Goal: Contribute content: Contribute content

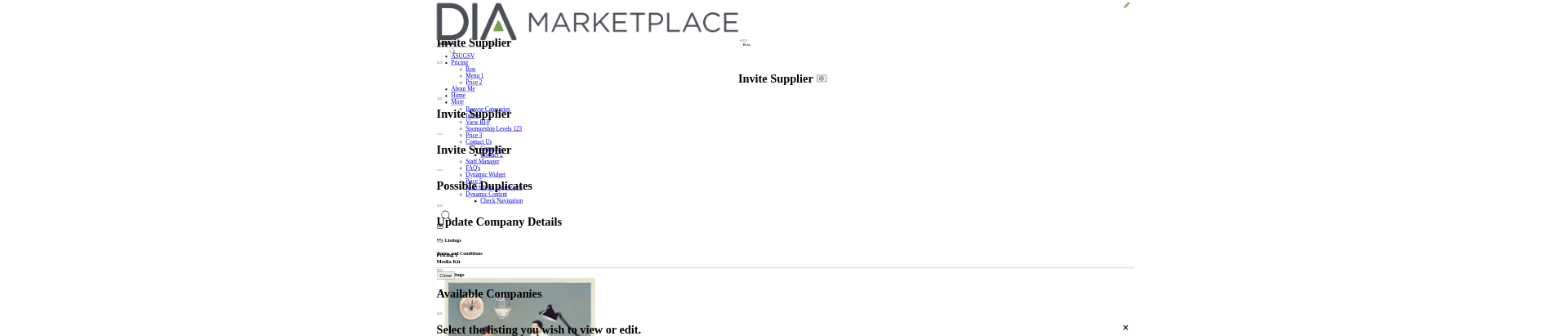
scroll to position [667, 0]
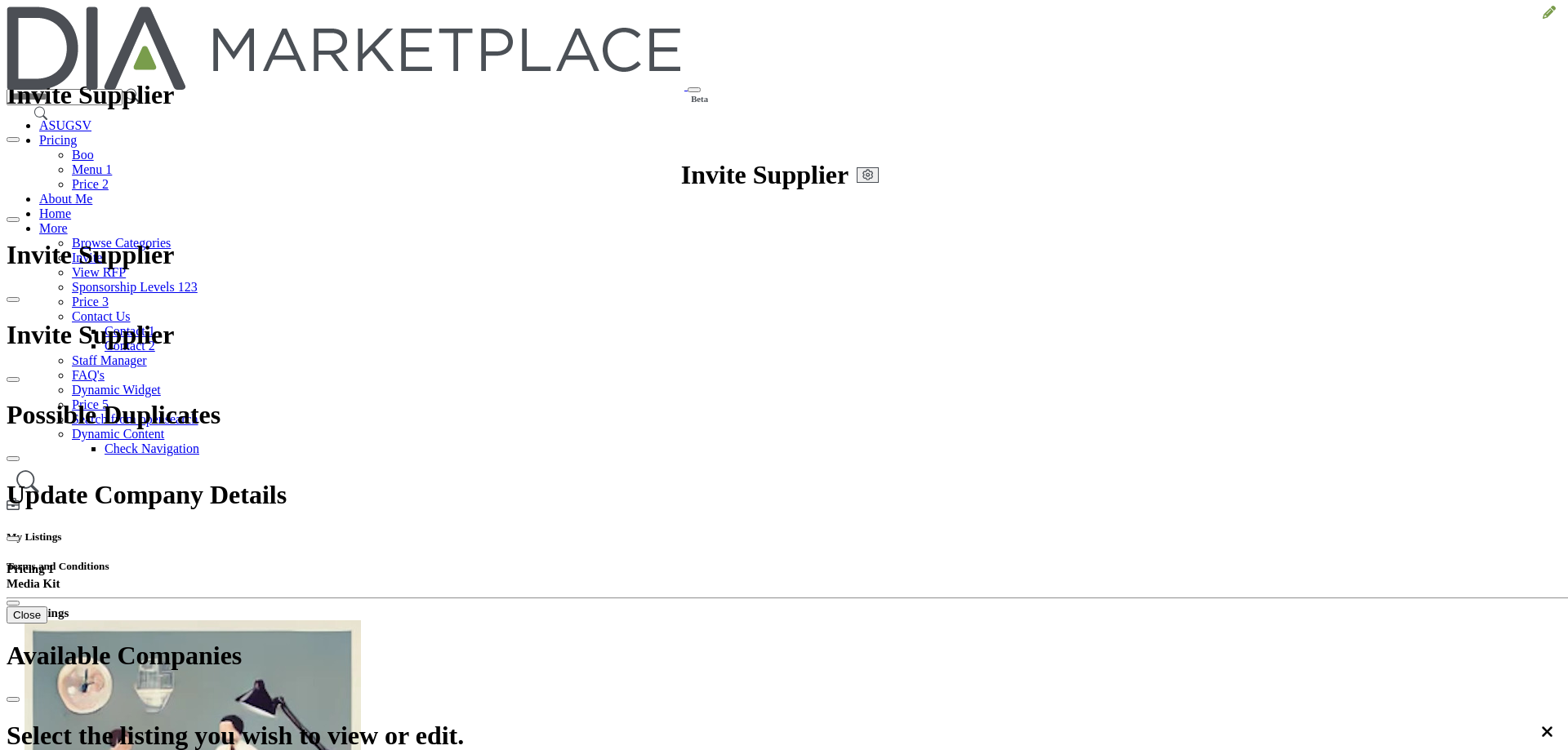
drag, startPoint x: 850, startPoint y: 138, endPoint x: 1229, endPoint y: 40, distance: 391.5
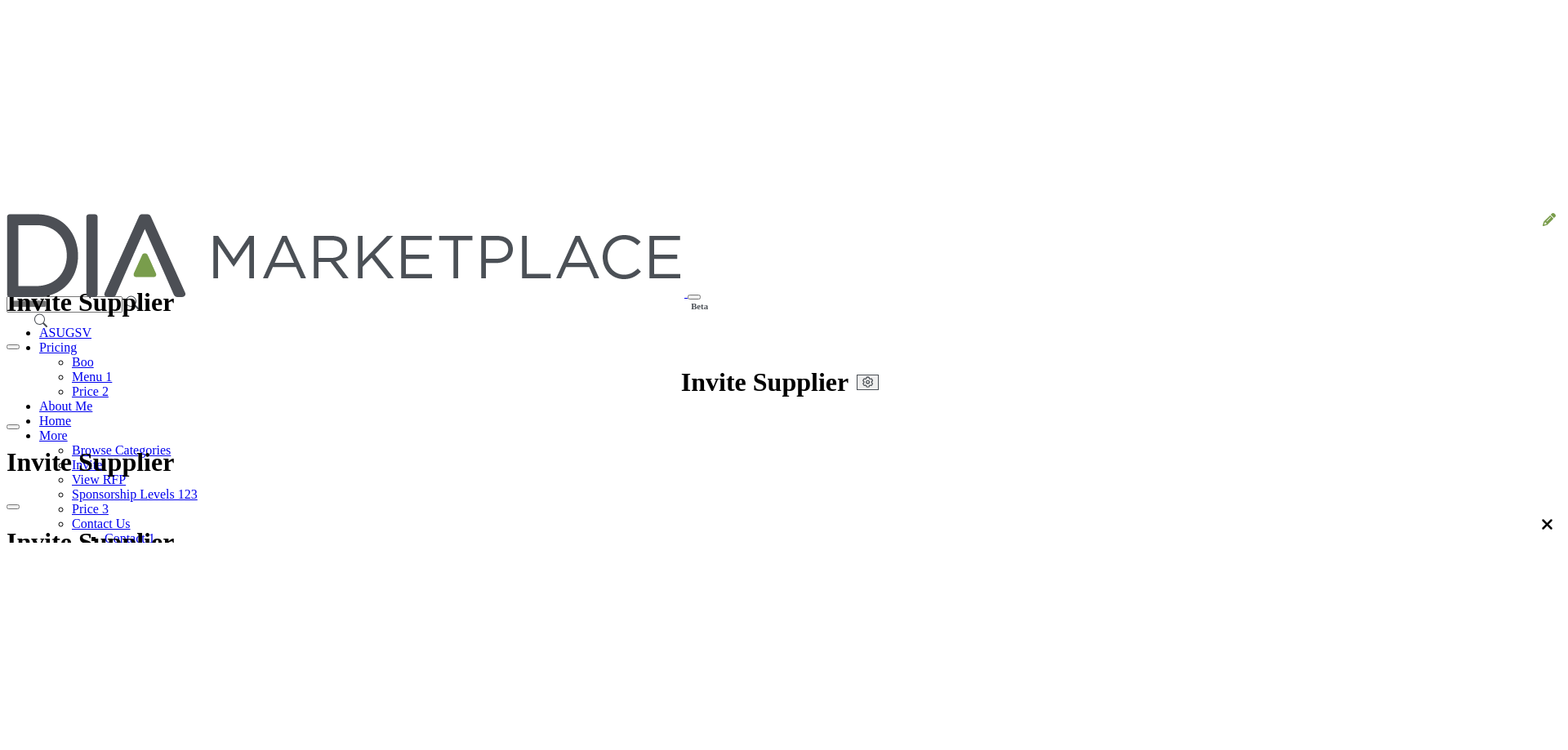
scroll to position [548, 0]
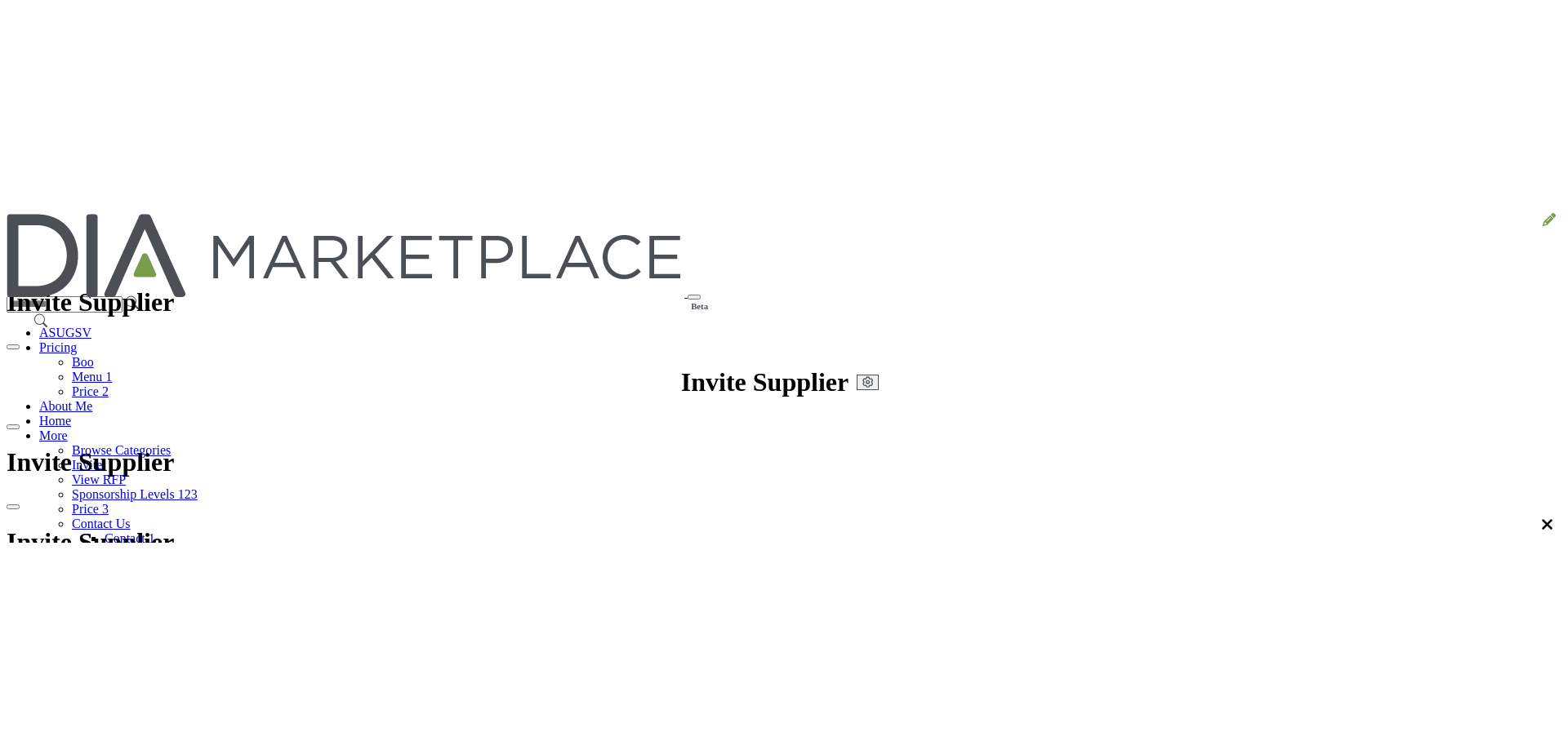
scroll to position [359, 0]
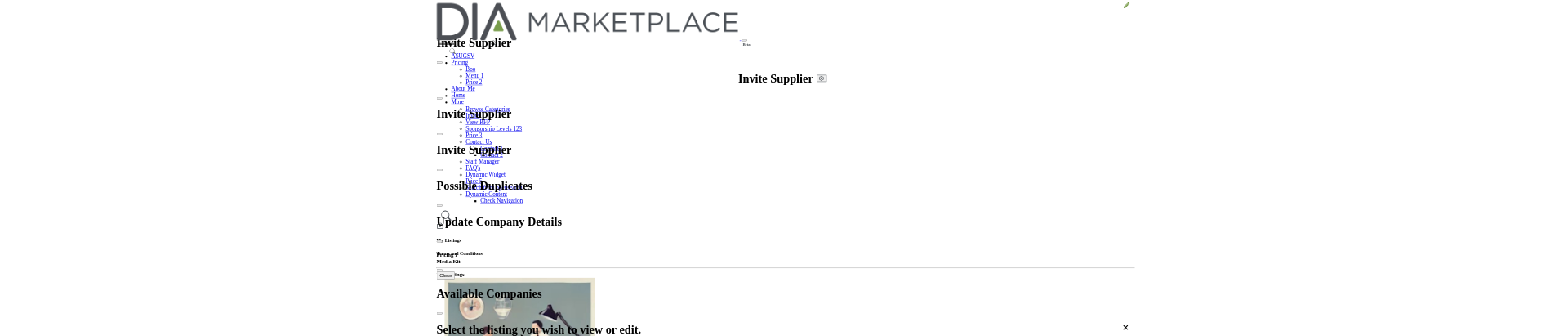
scroll to position [358, 0]
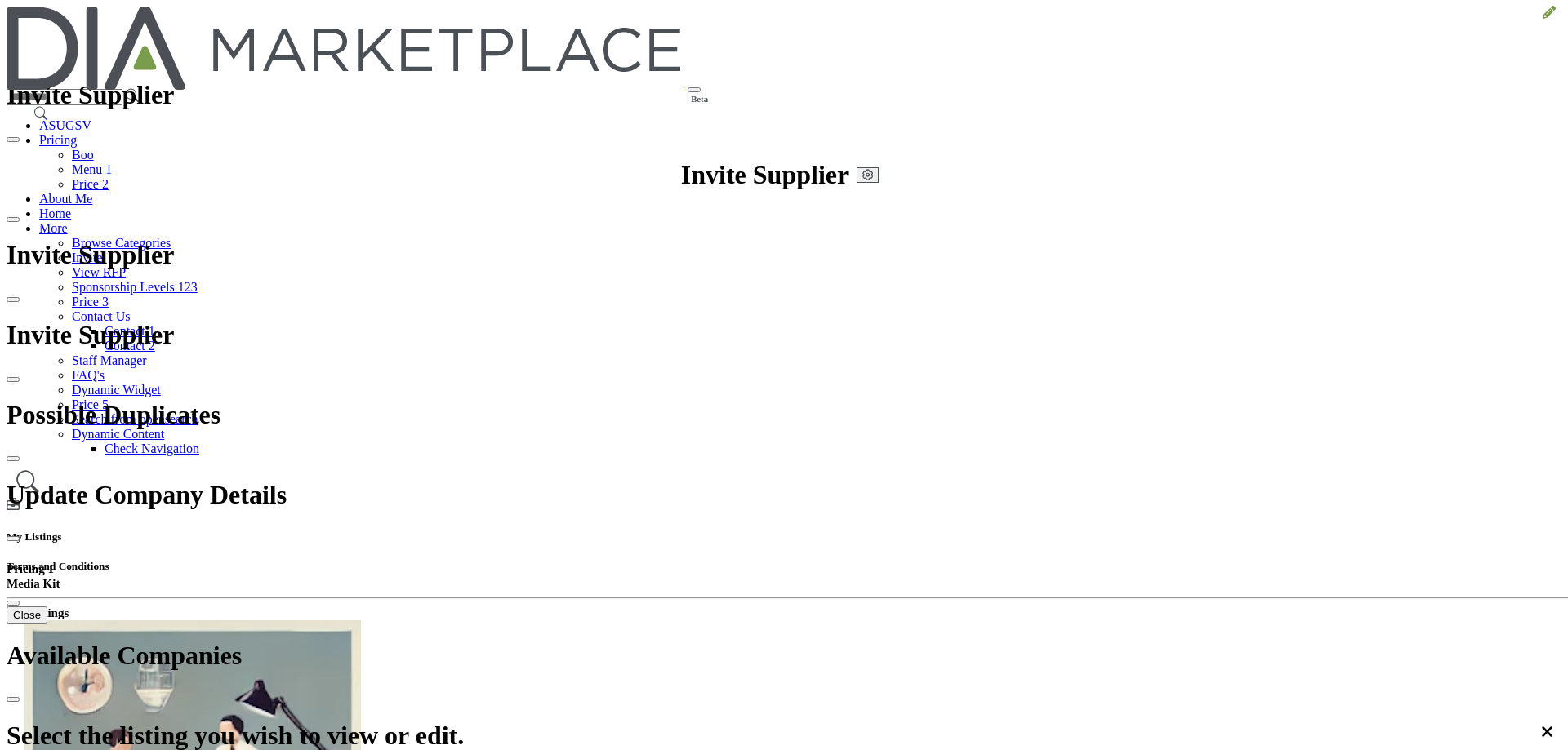
drag, startPoint x: 854, startPoint y: 138, endPoint x: 1133, endPoint y: 114, distance: 280.0
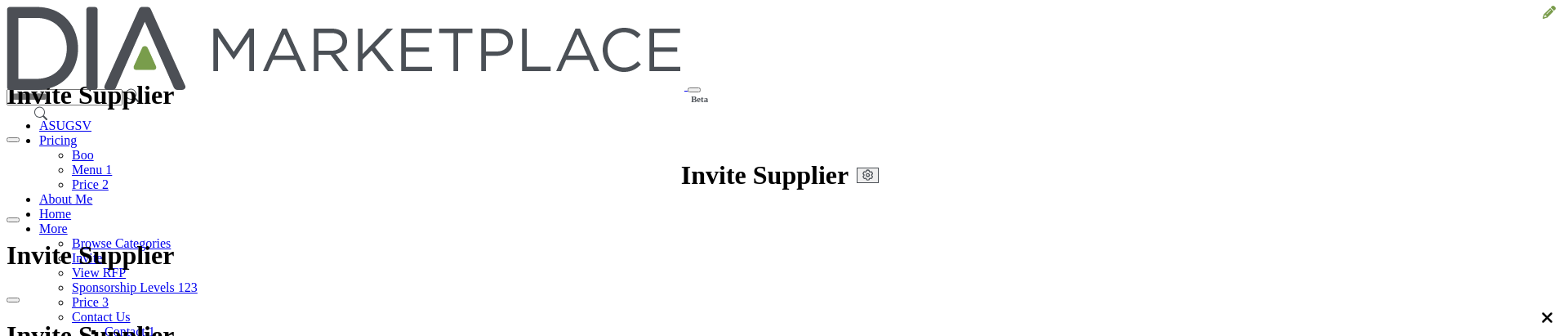
scroll to position [388, 0]
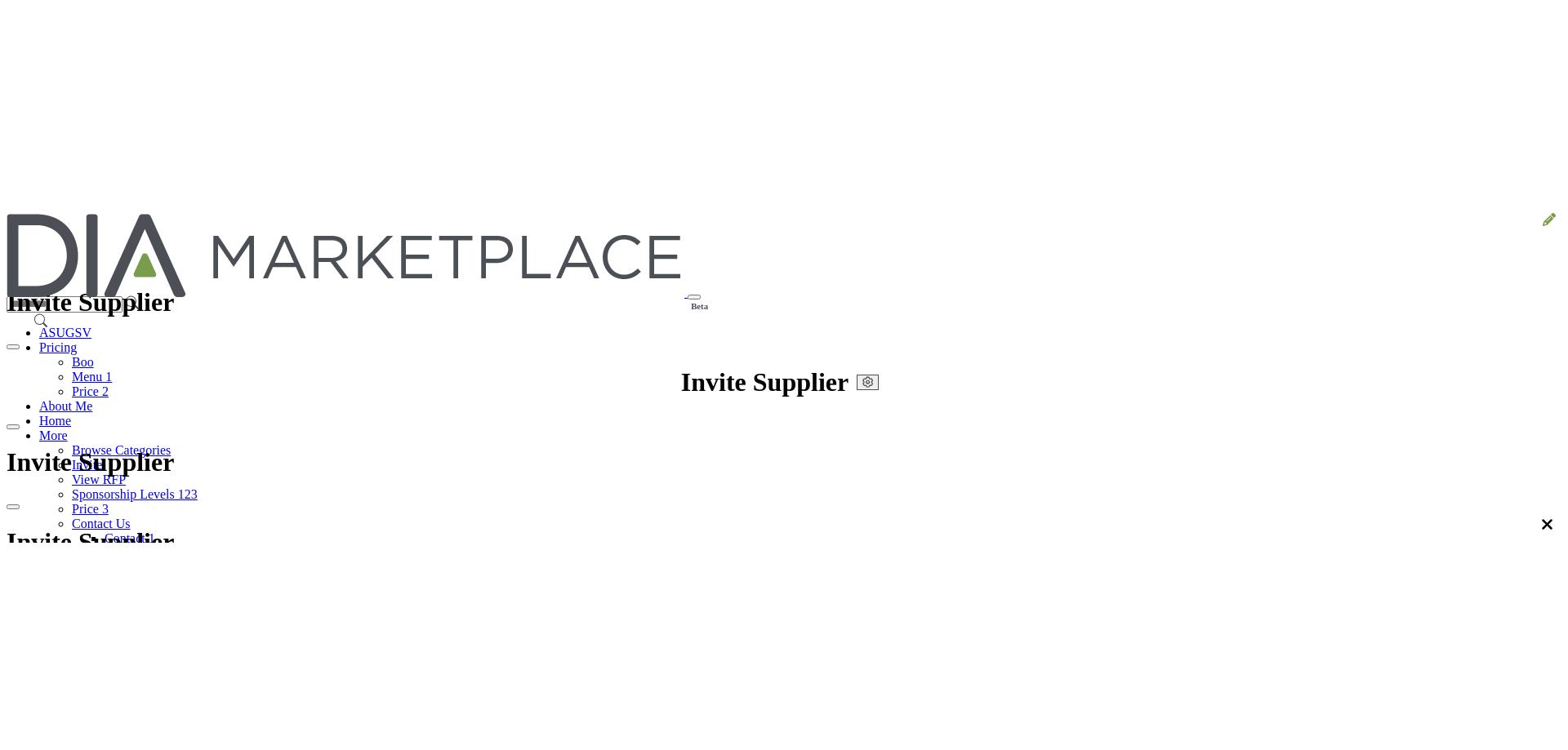
scroll to position [359, 0]
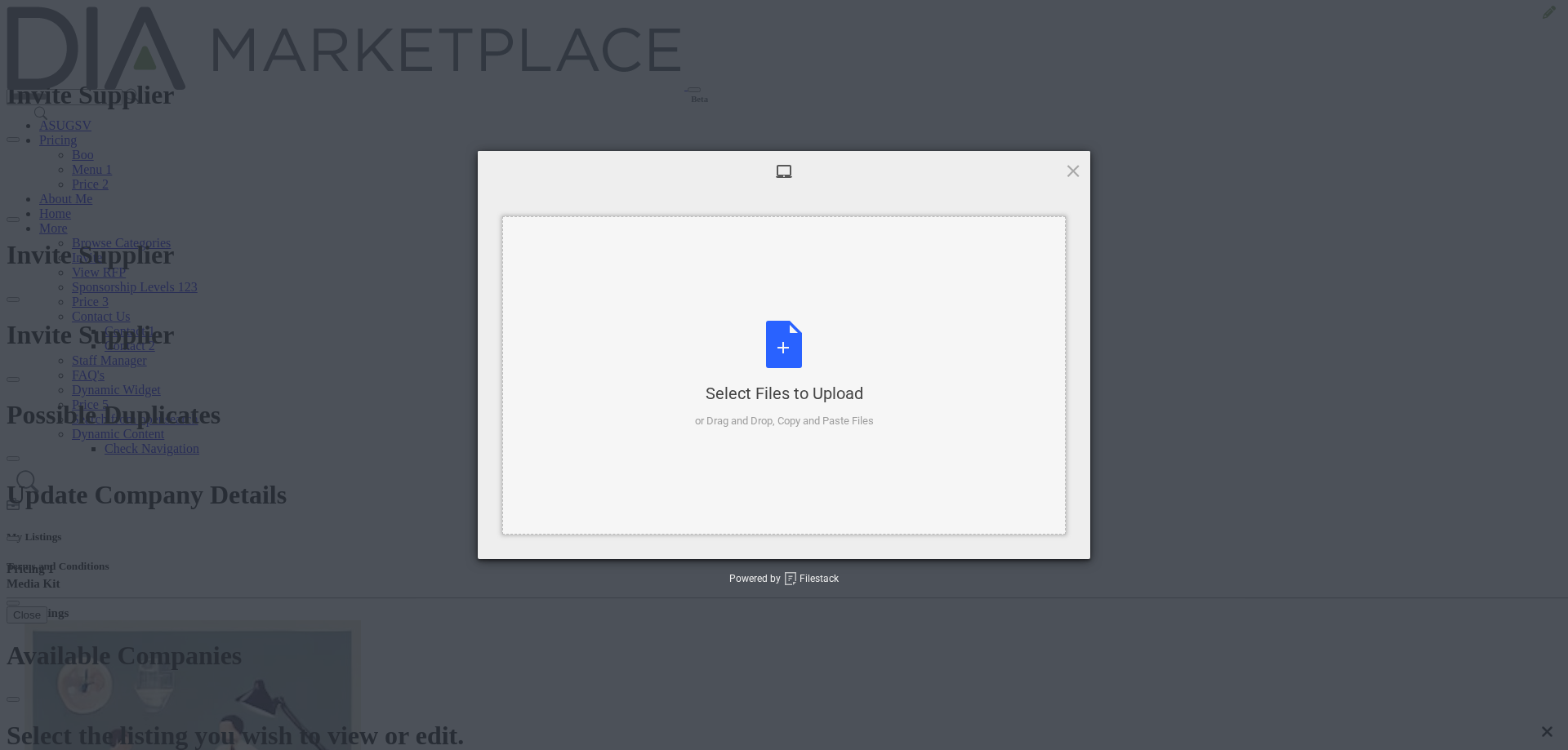
click at [770, 335] on div "Select Files to Upload or Drag and Drop, Copy and Paste Files" at bounding box center [784, 375] width 179 height 109
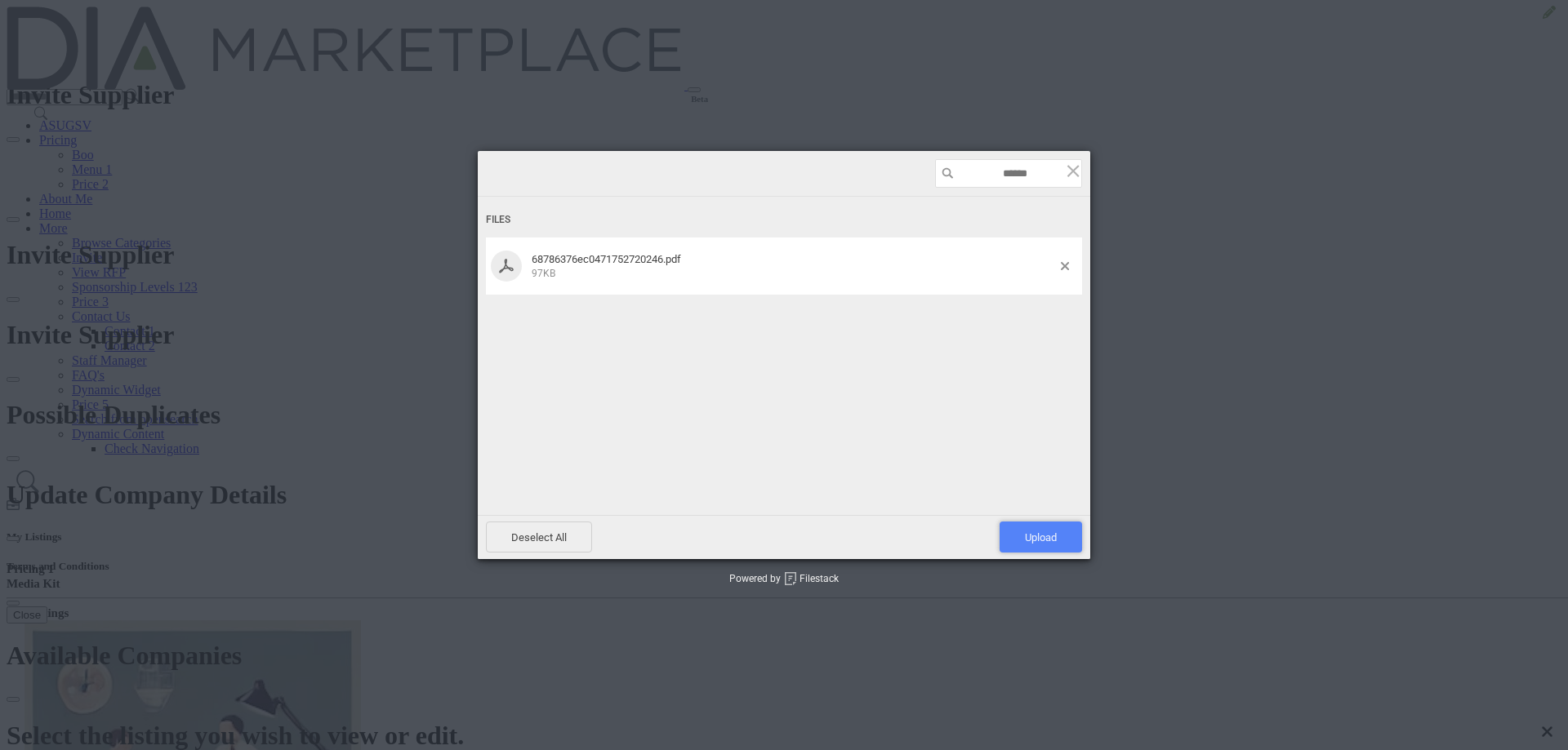
click at [1051, 335] on span "Upload 1" at bounding box center [1040, 537] width 32 height 12
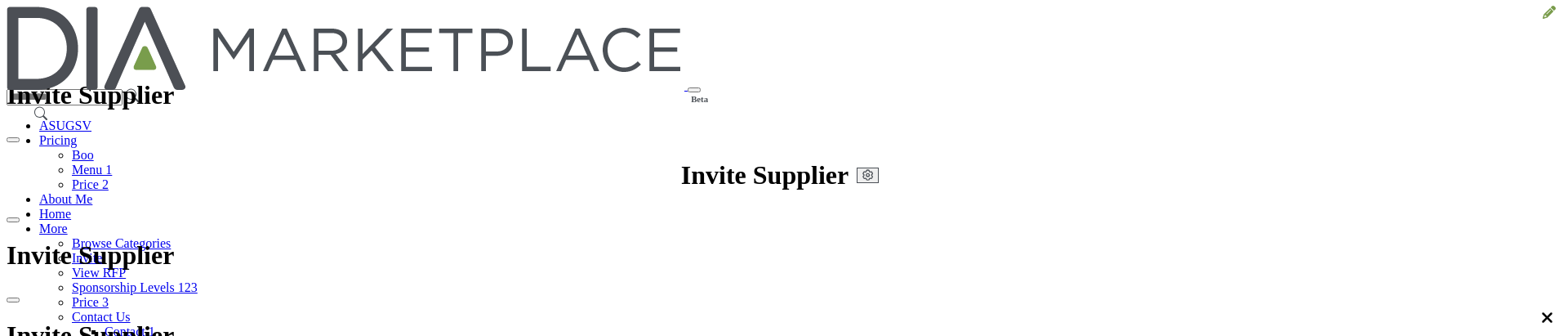
scroll to position [519, 0]
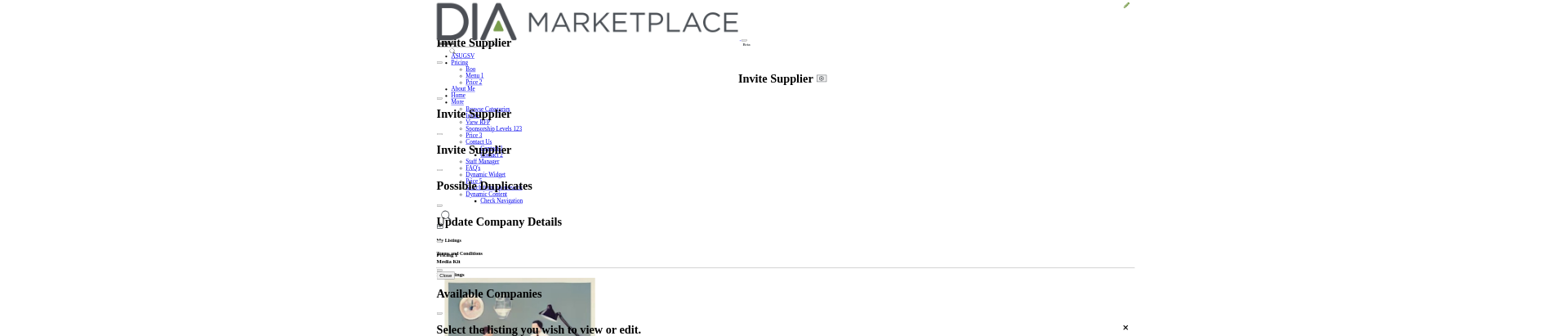
scroll to position [474, 0]
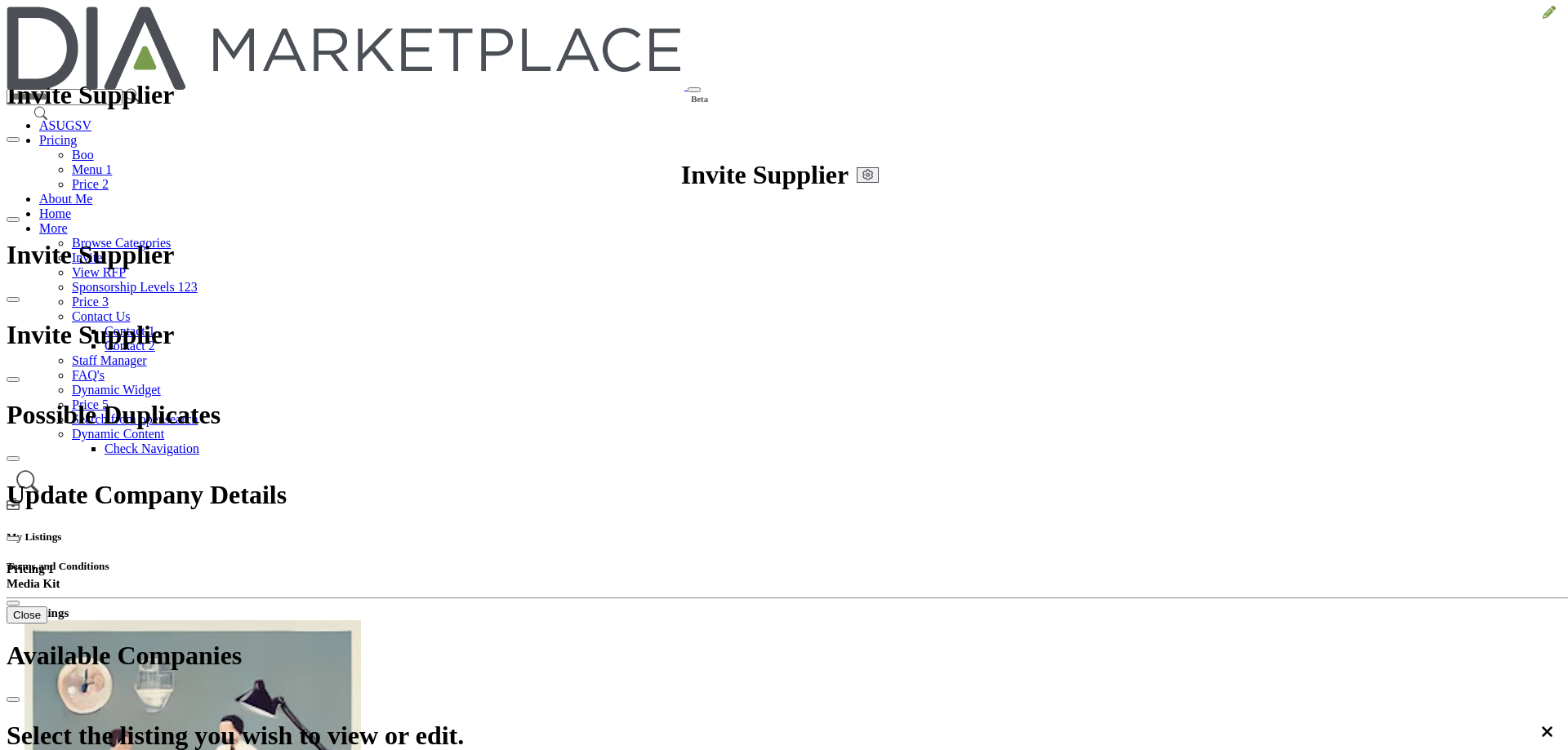
drag, startPoint x: 802, startPoint y: 456, endPoint x: 739, endPoint y: 625, distance: 180.4
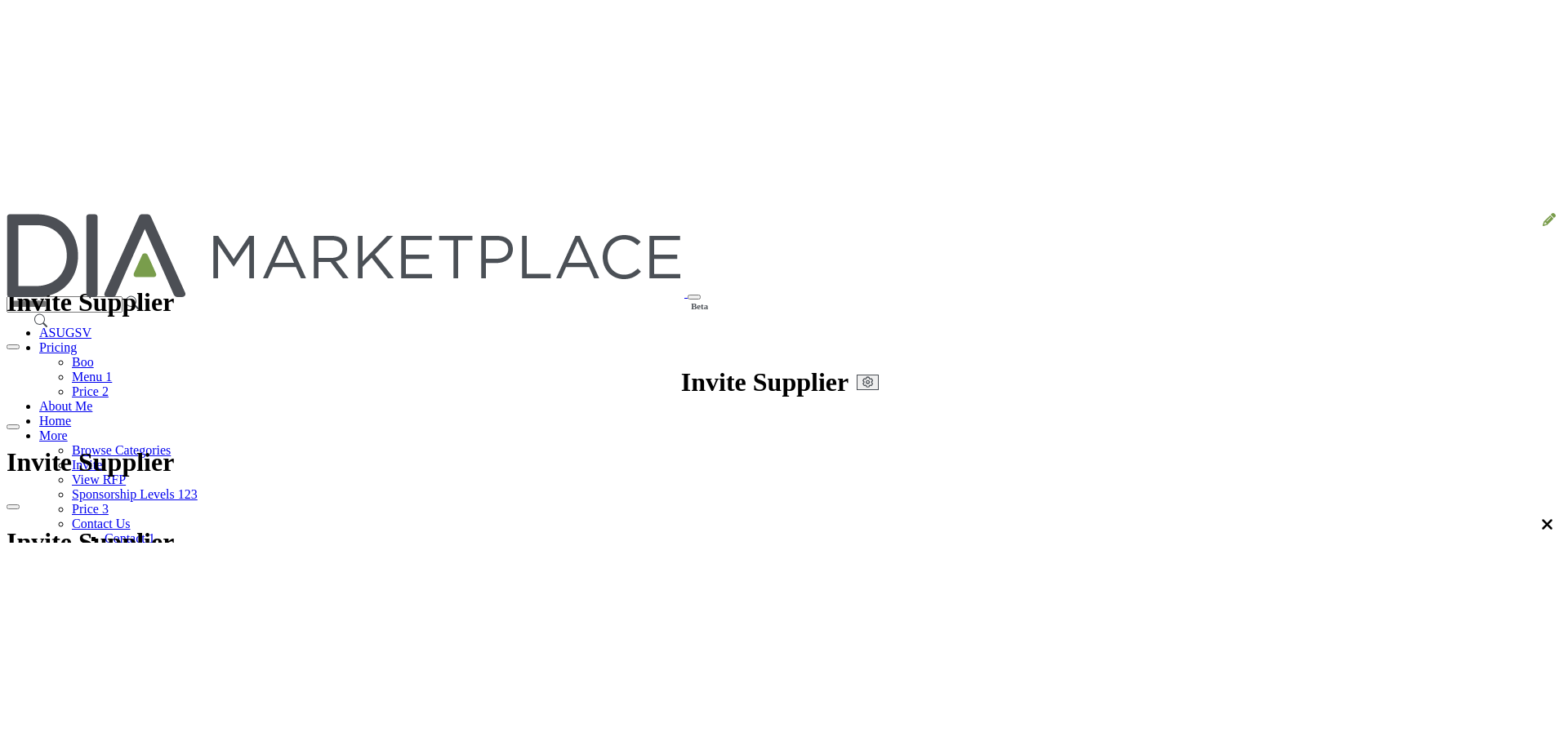
scroll to position [888, 0]
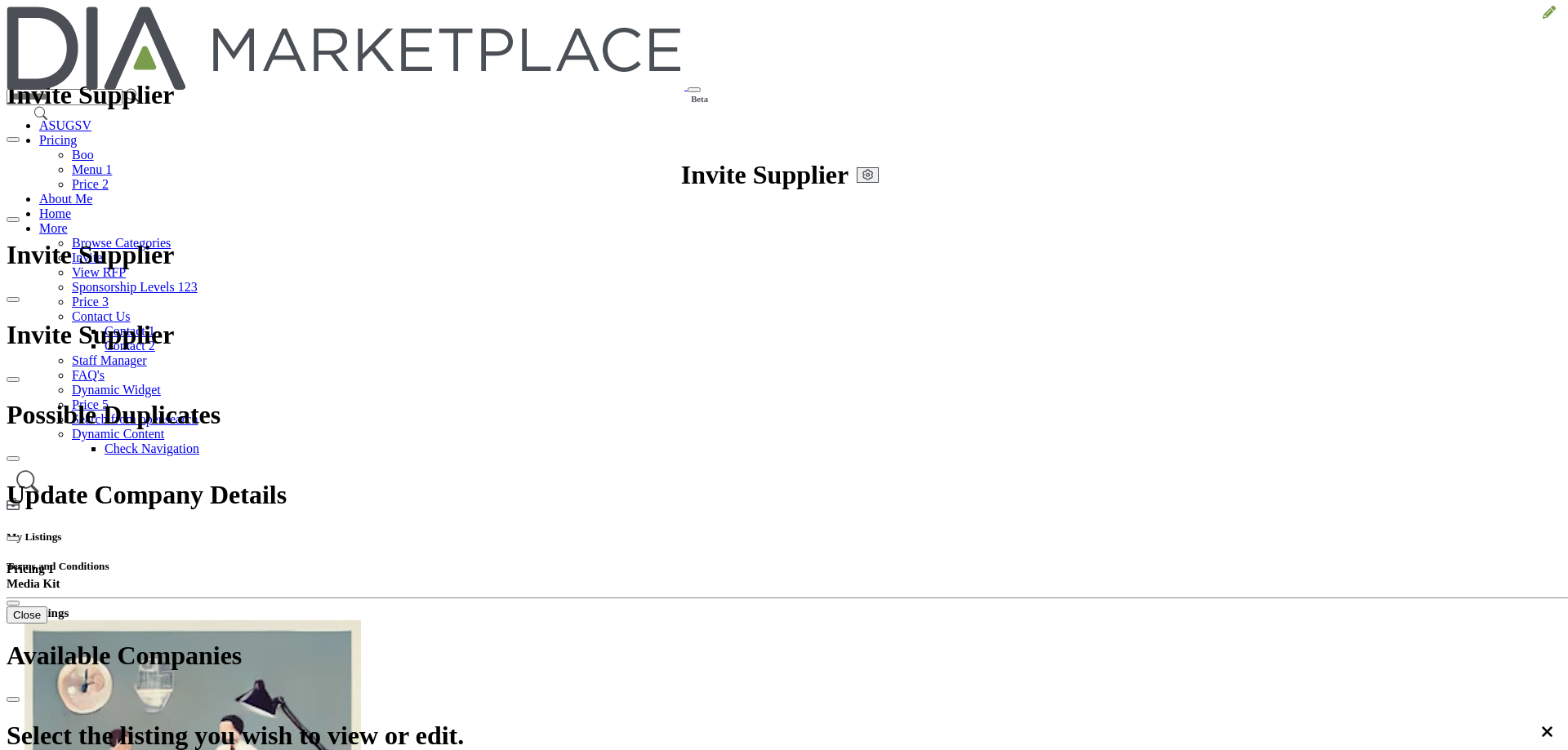
scroll to position [473, 0]
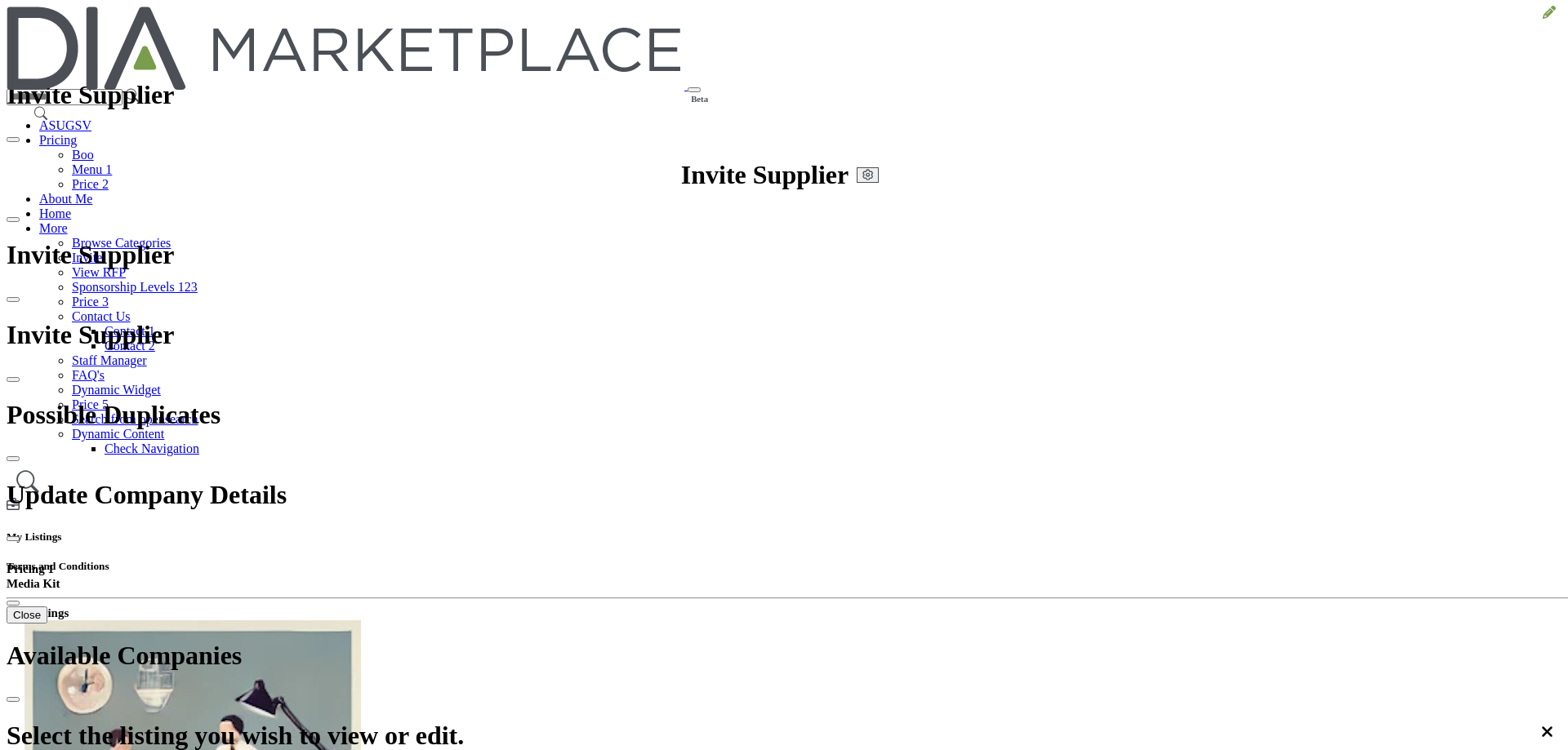
scroll to position [473, 0]
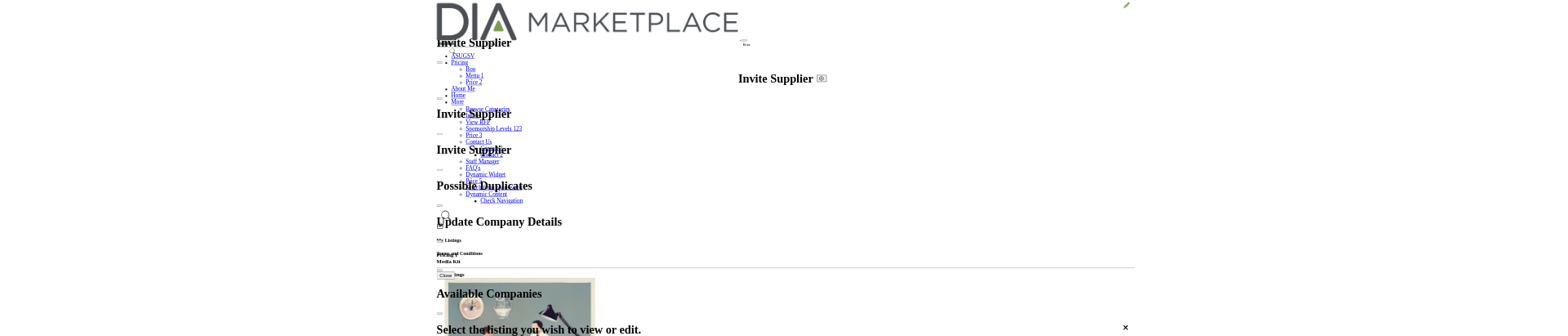
scroll to position [329, 0]
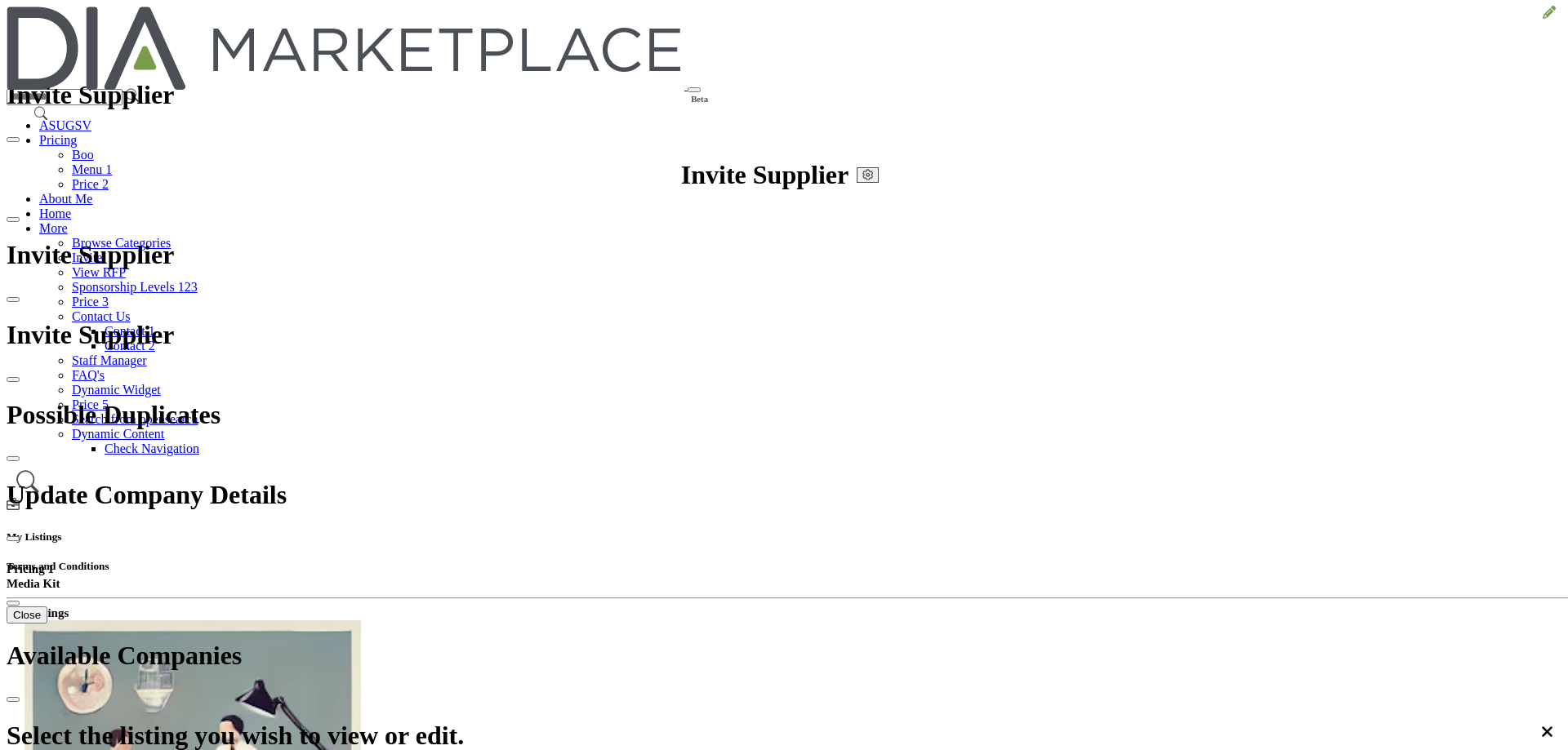
scroll to position [18, 0]
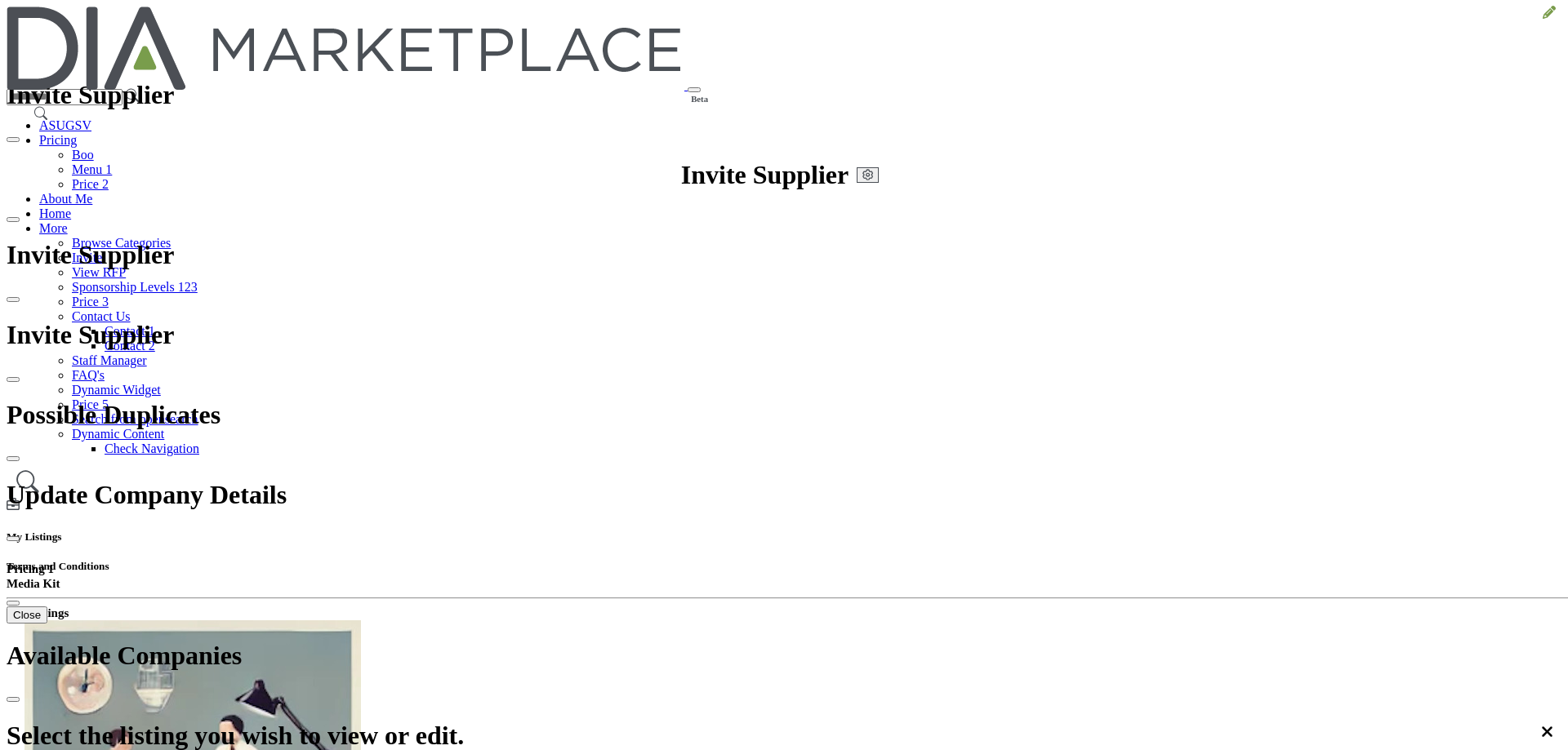
scroll to position [309, 0]
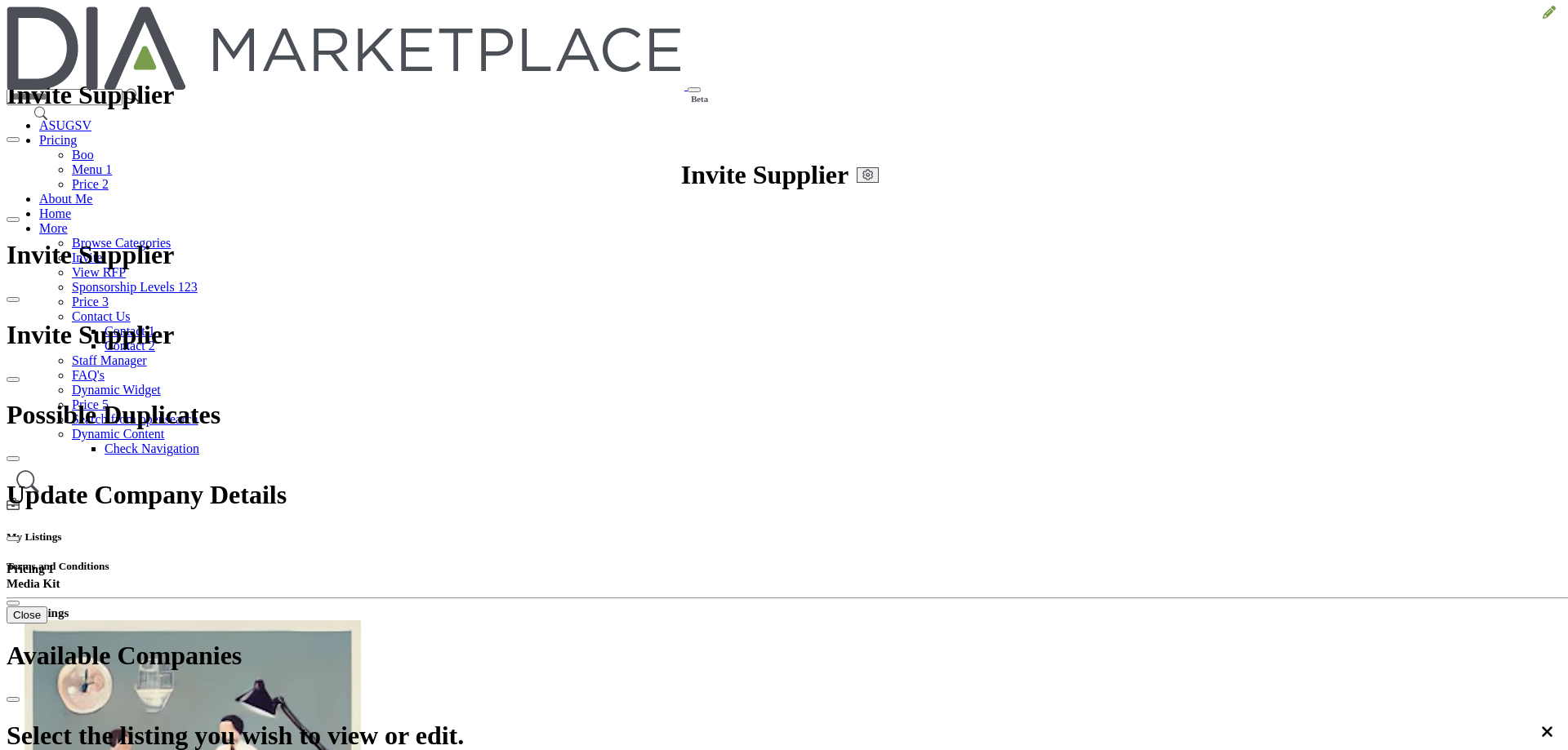
scroll to position [309, 0]
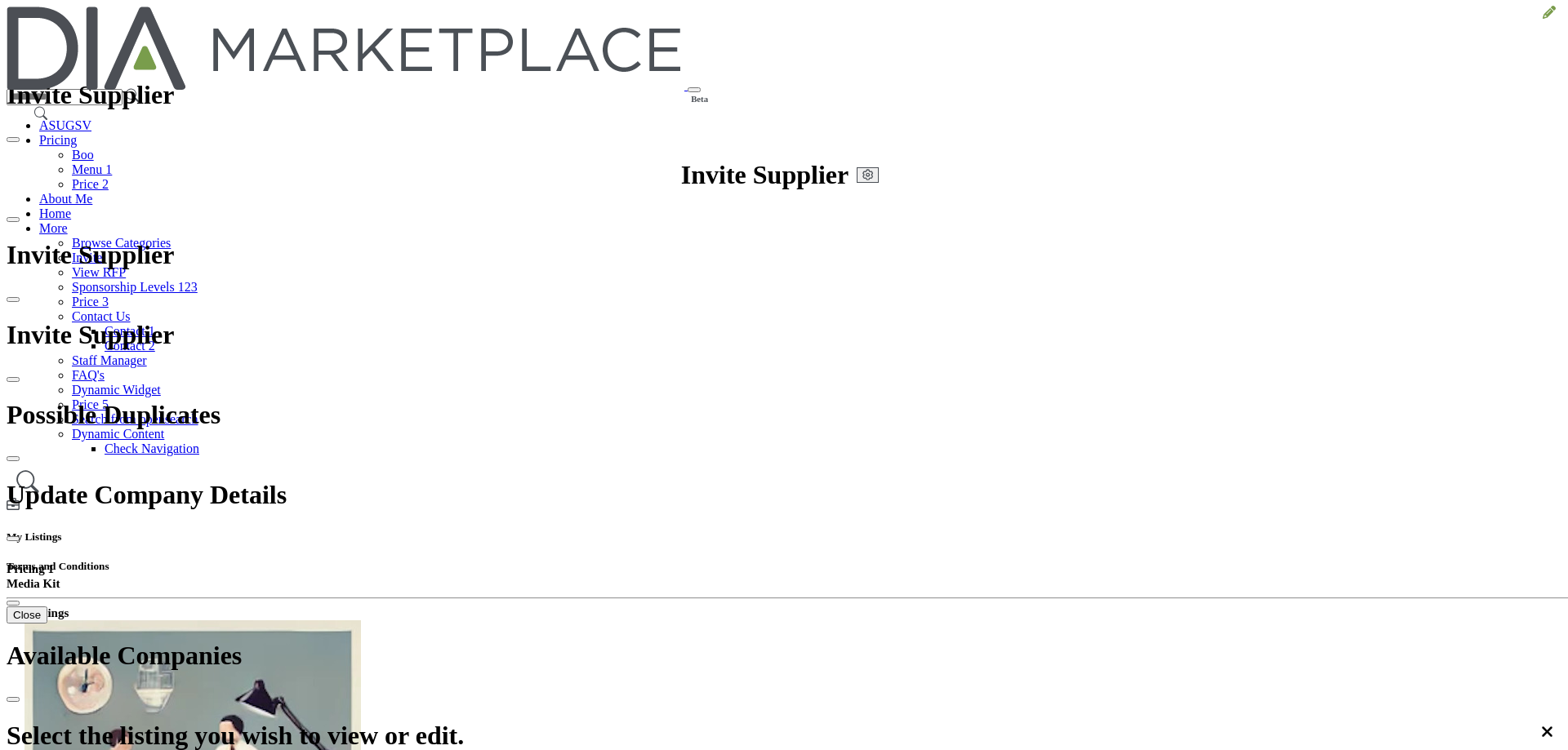
scroll to position [309, 0]
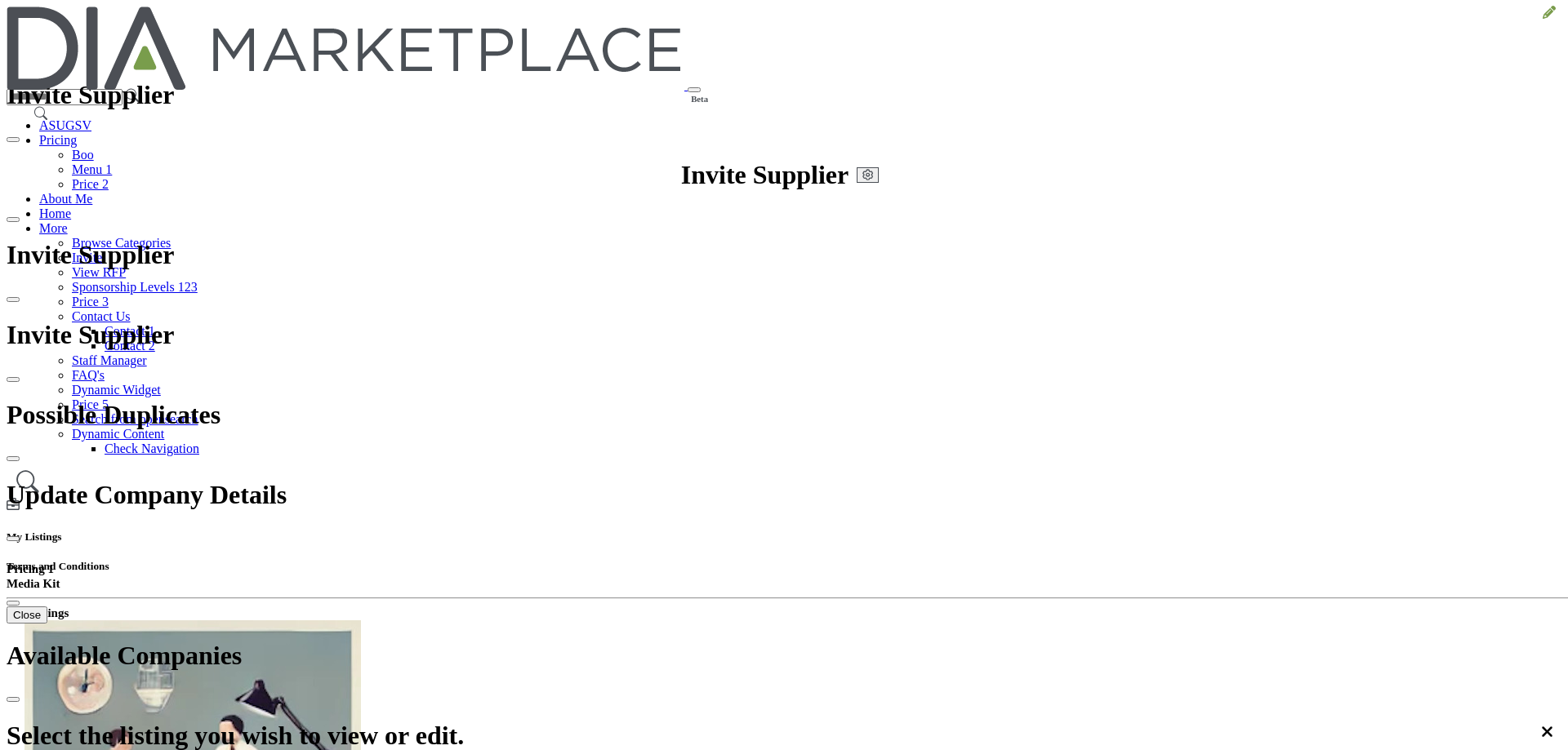
scroll to position [301, 0]
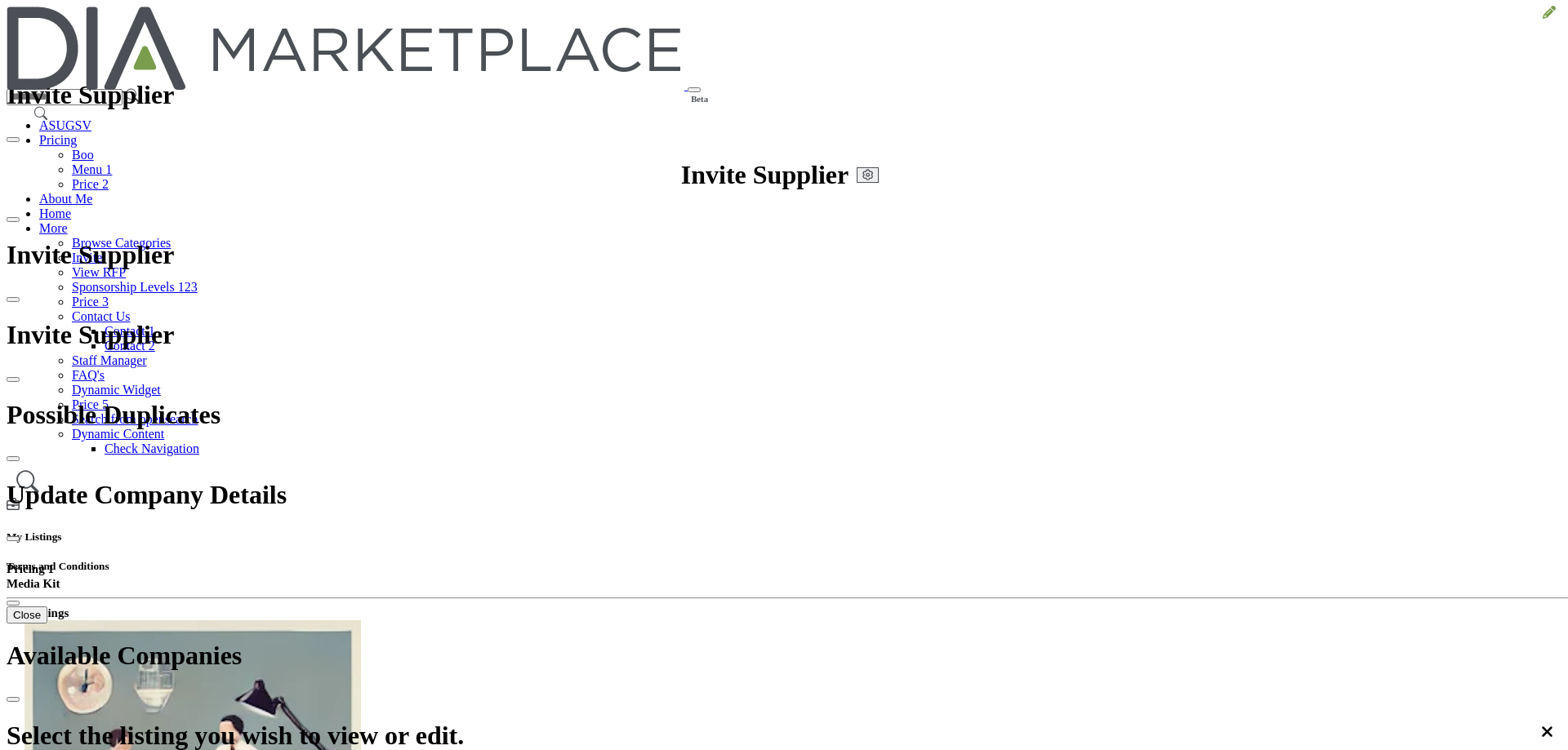
scroll to position [359, 0]
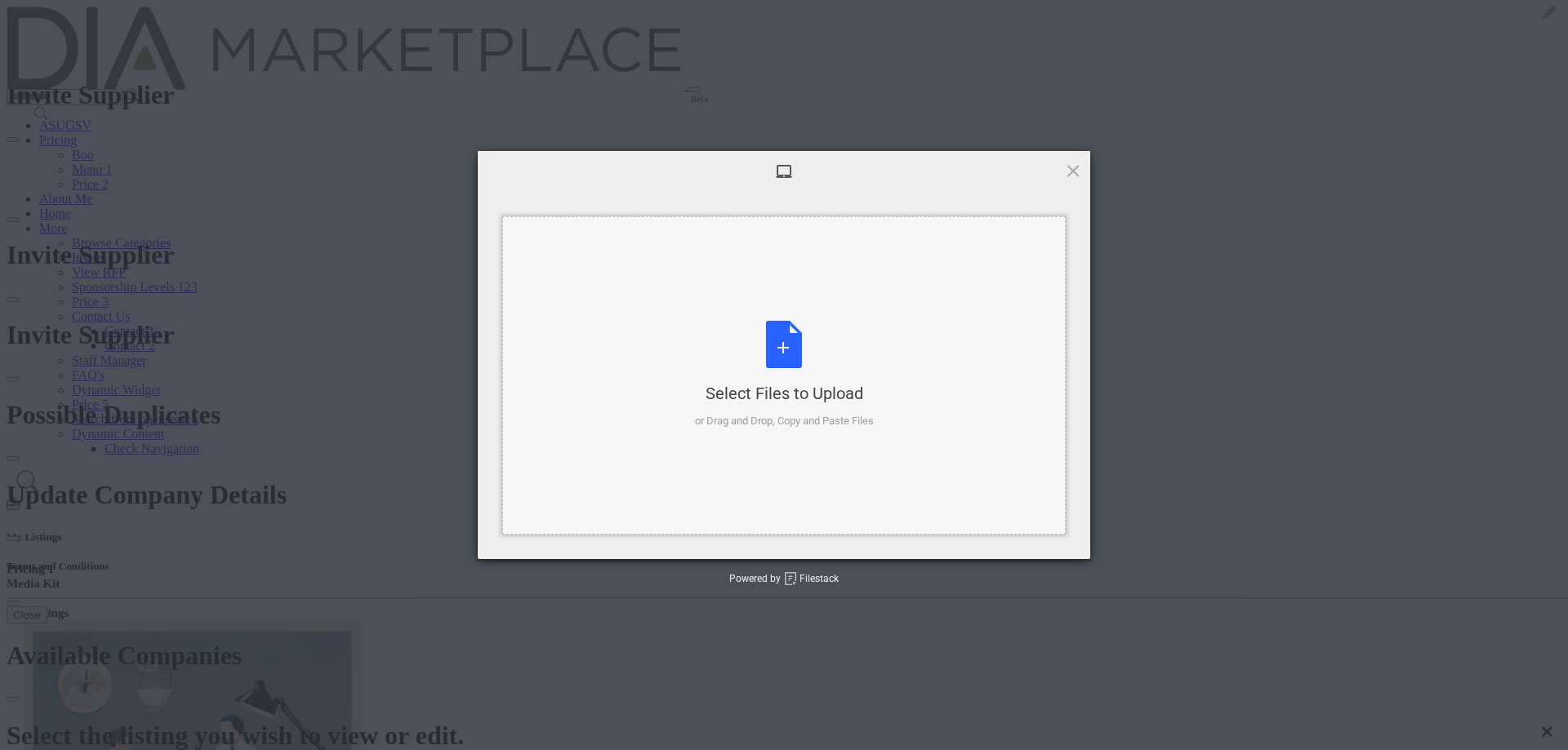
click at [780, 358] on div "Select Files to Upload or Drag and Drop, Copy and Paste Files" at bounding box center [784, 375] width 179 height 109
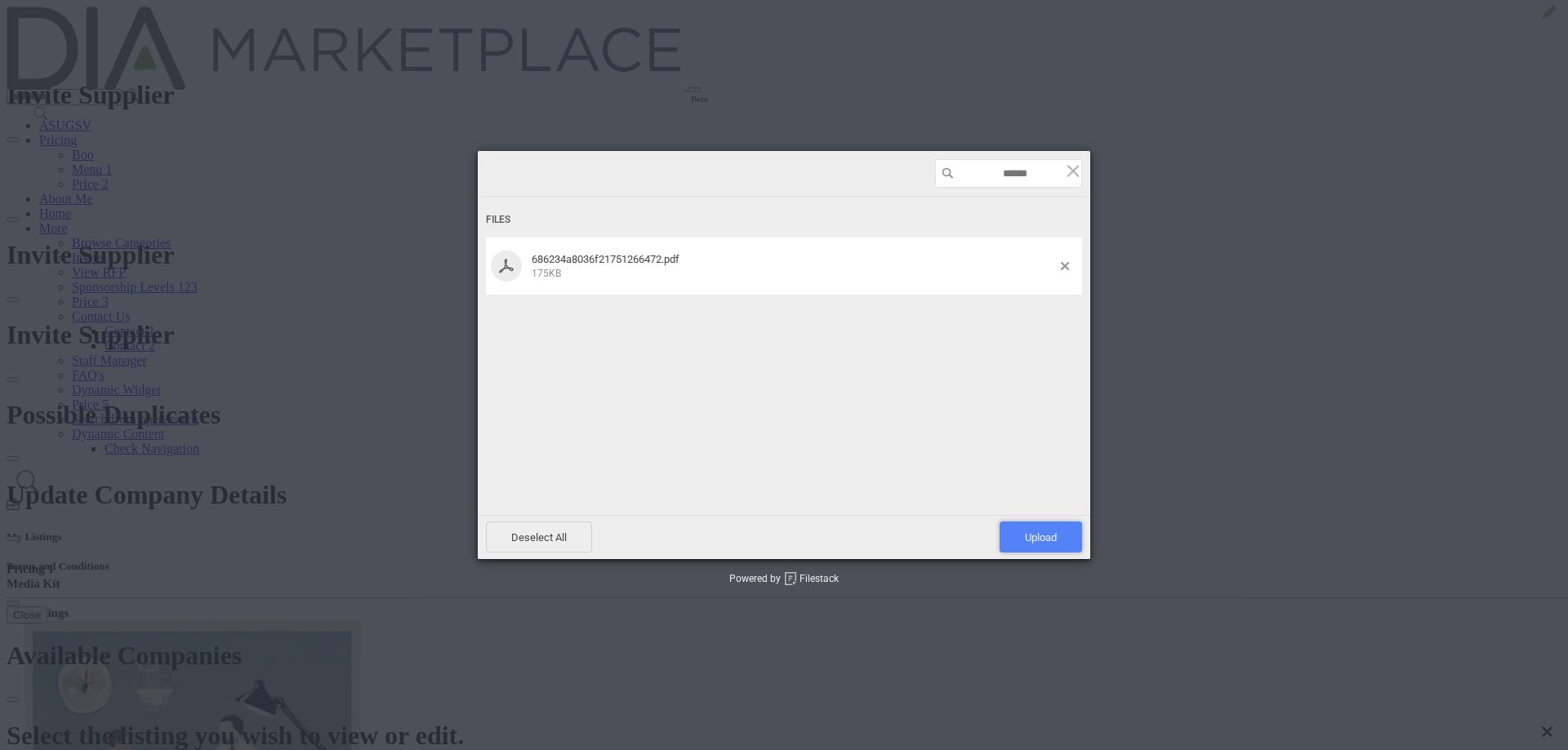
click at [1050, 544] on span "Upload 1" at bounding box center [1040, 537] width 32 height 12
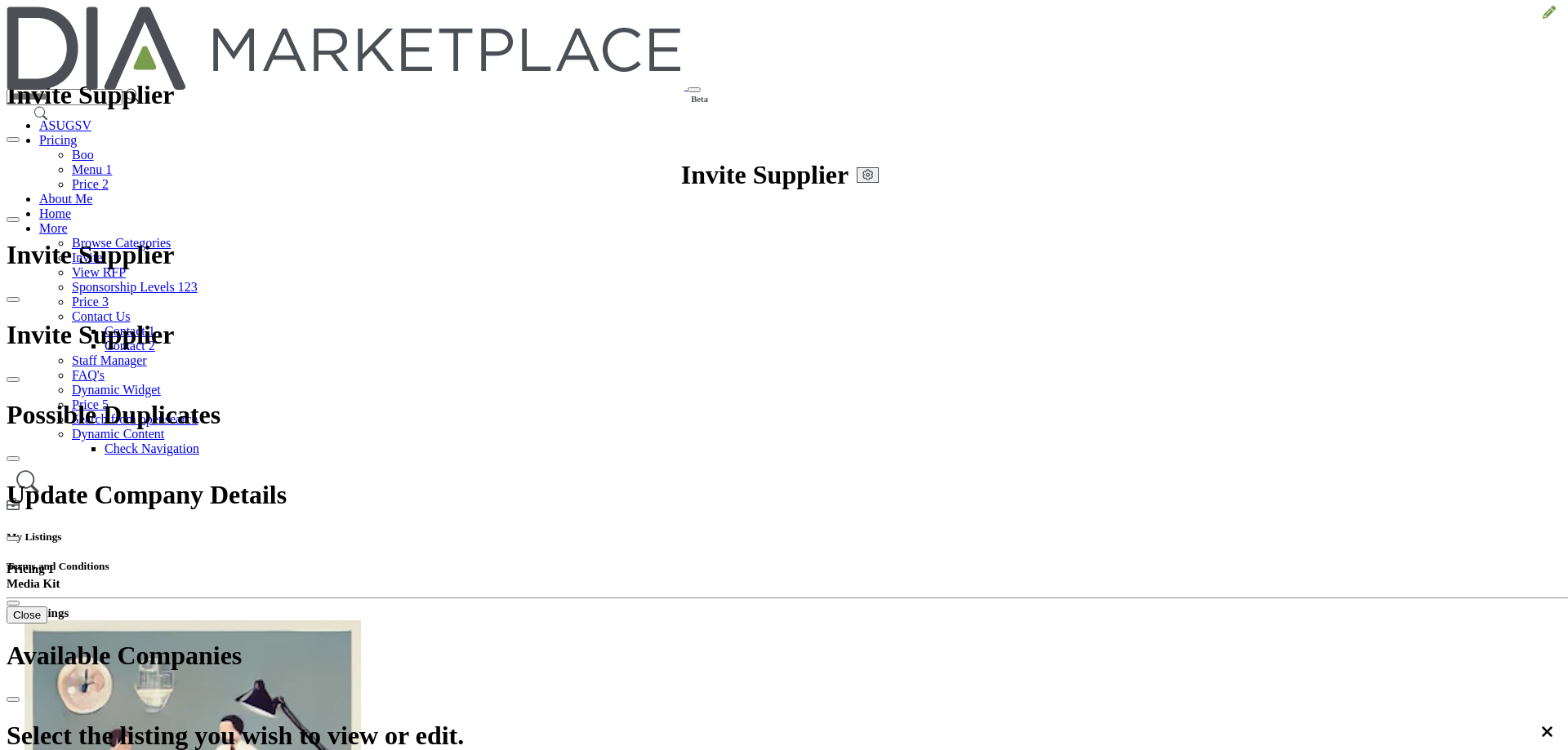
scroll to position [267, 0]
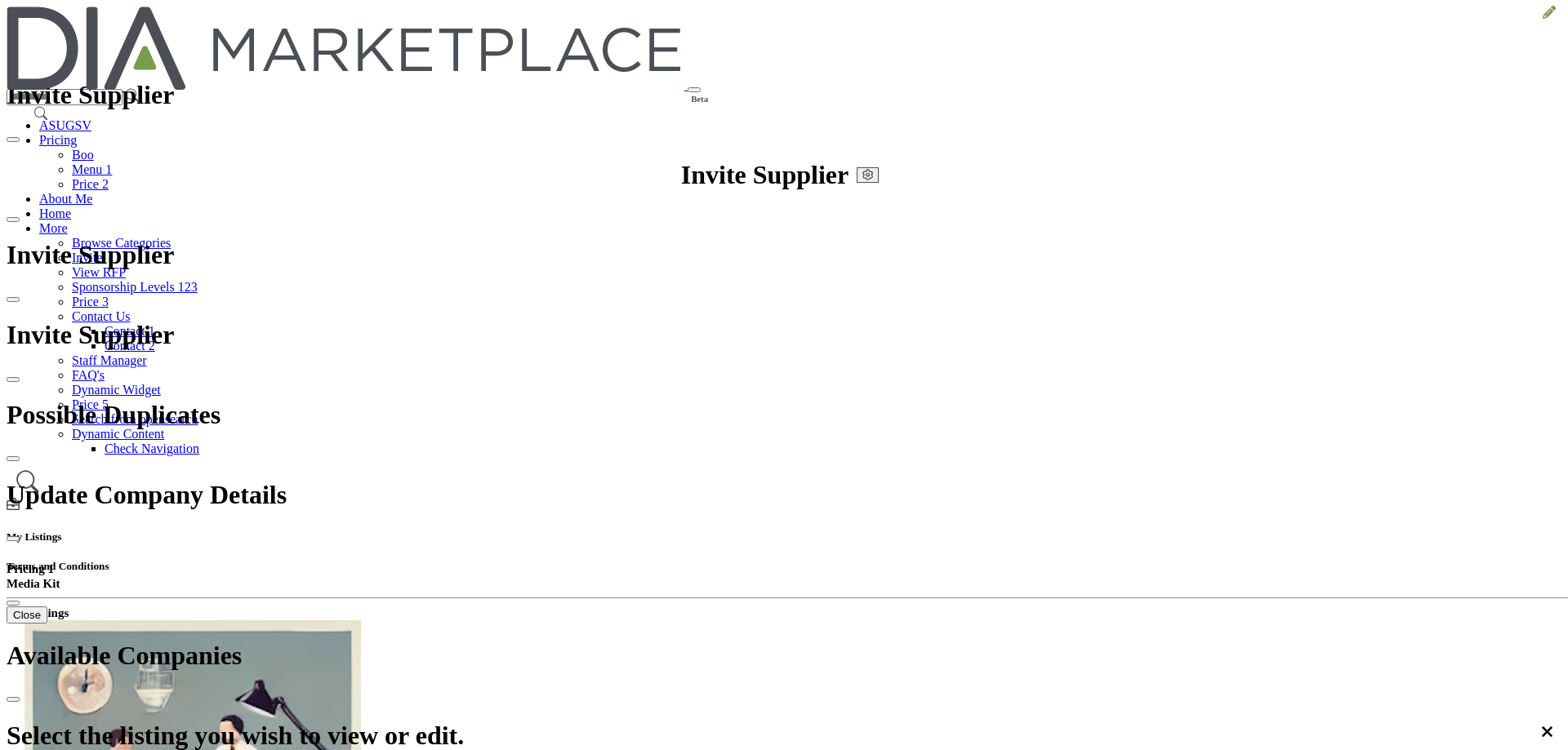
drag, startPoint x: 696, startPoint y: 363, endPoint x: 601, endPoint y: 351, distance: 95.8
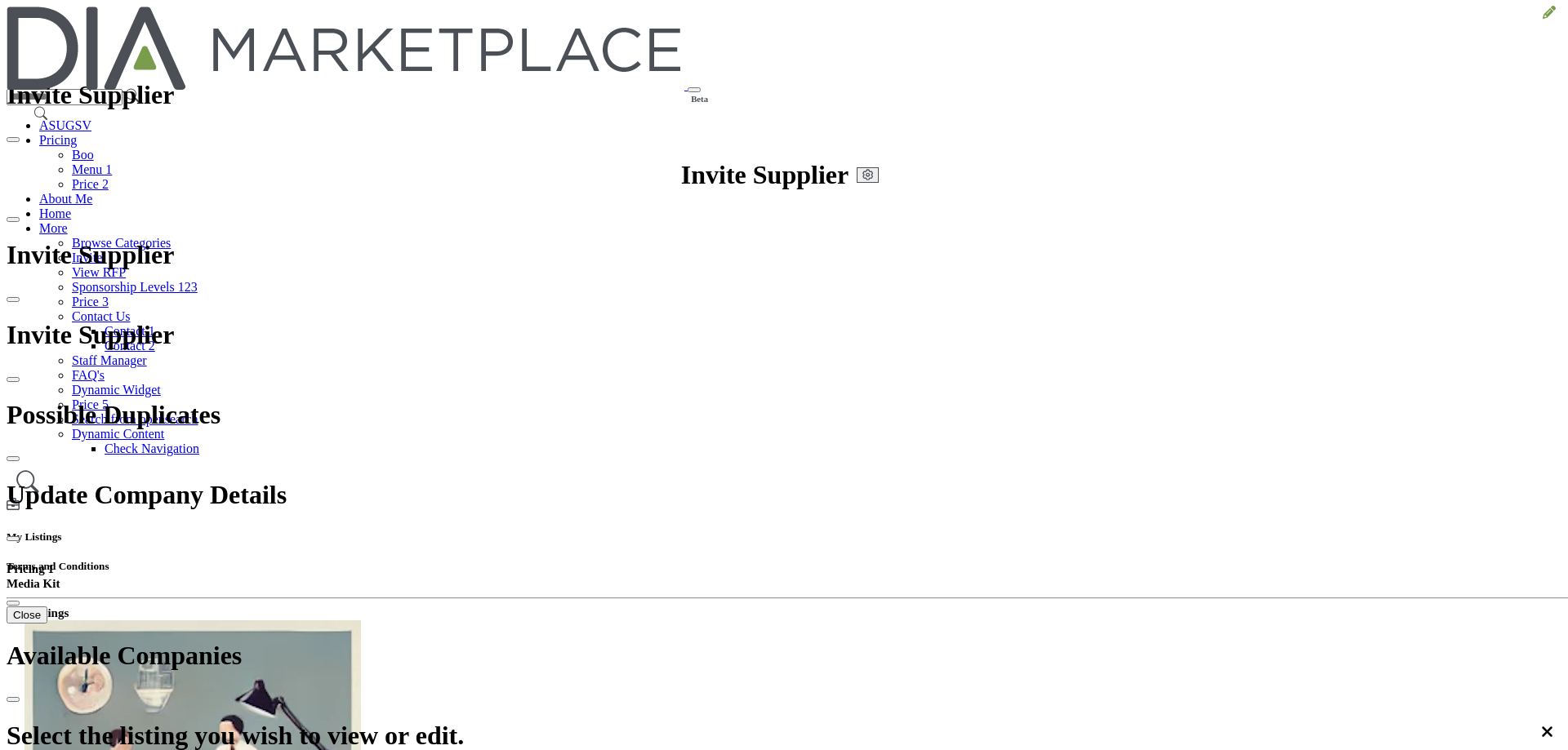
drag, startPoint x: 692, startPoint y: 363, endPoint x: 596, endPoint y: 346, distance: 97.5
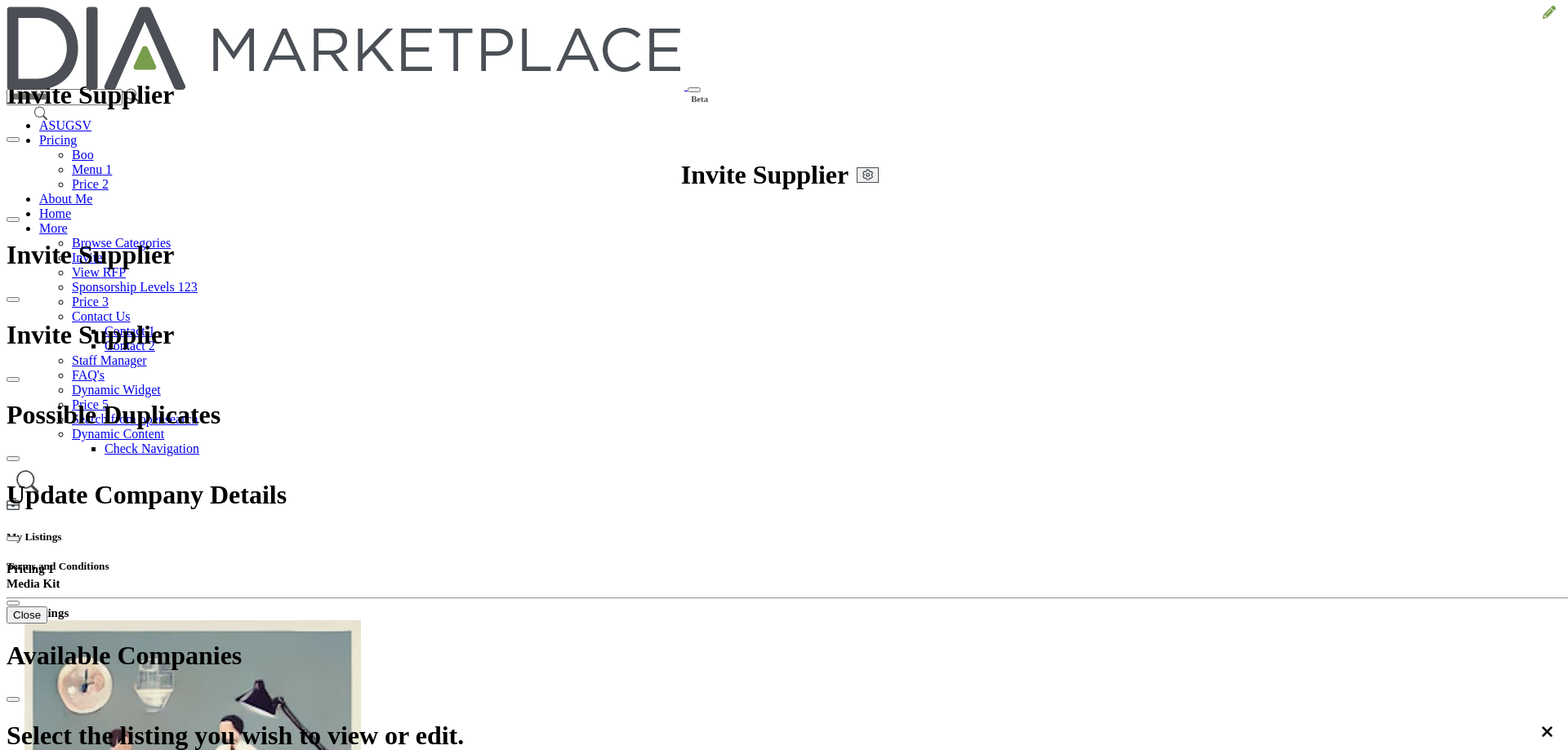
drag, startPoint x: 658, startPoint y: 444, endPoint x: 471, endPoint y: 447, distance: 187.0
copy p "Select additional content to upload"
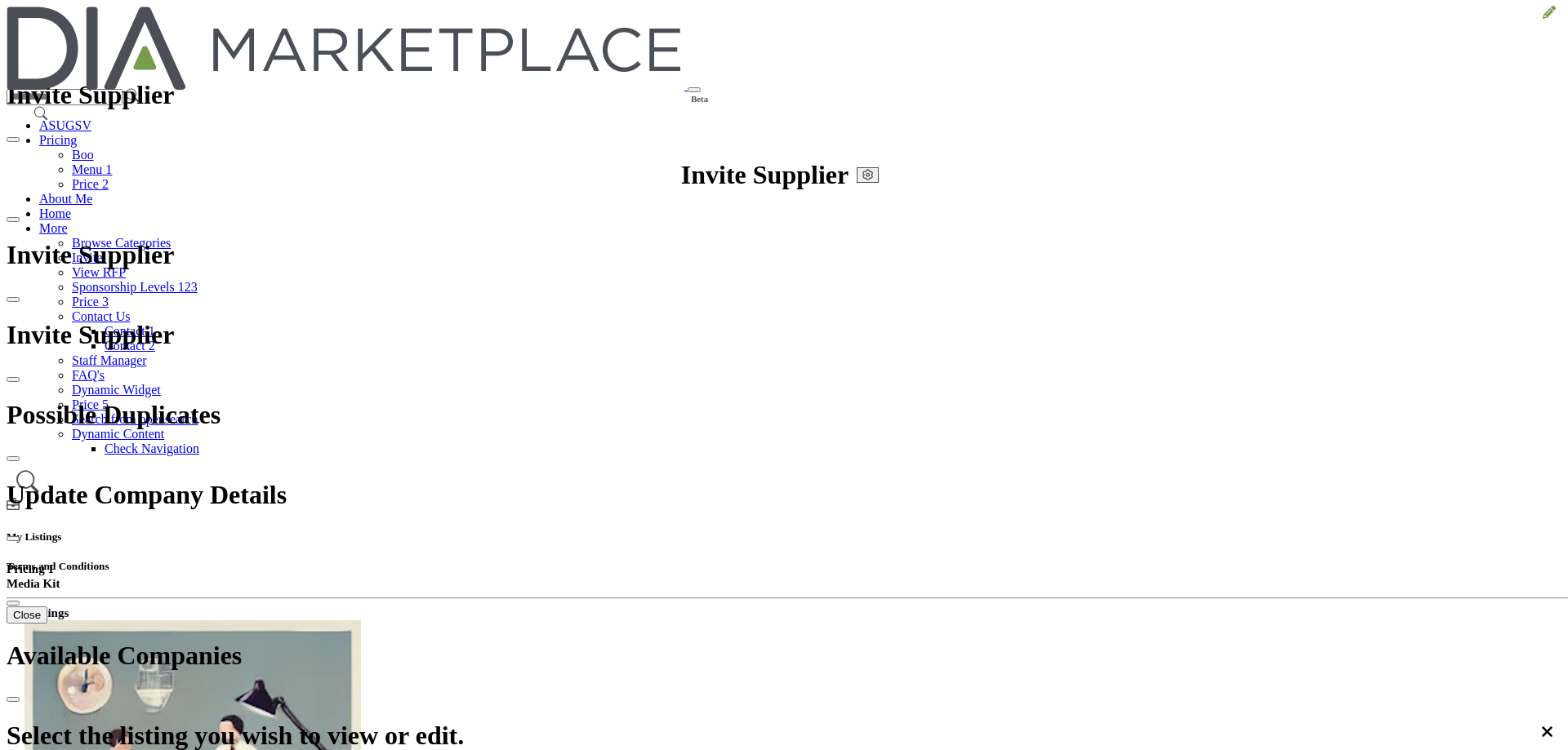
scroll to position [368, 0]
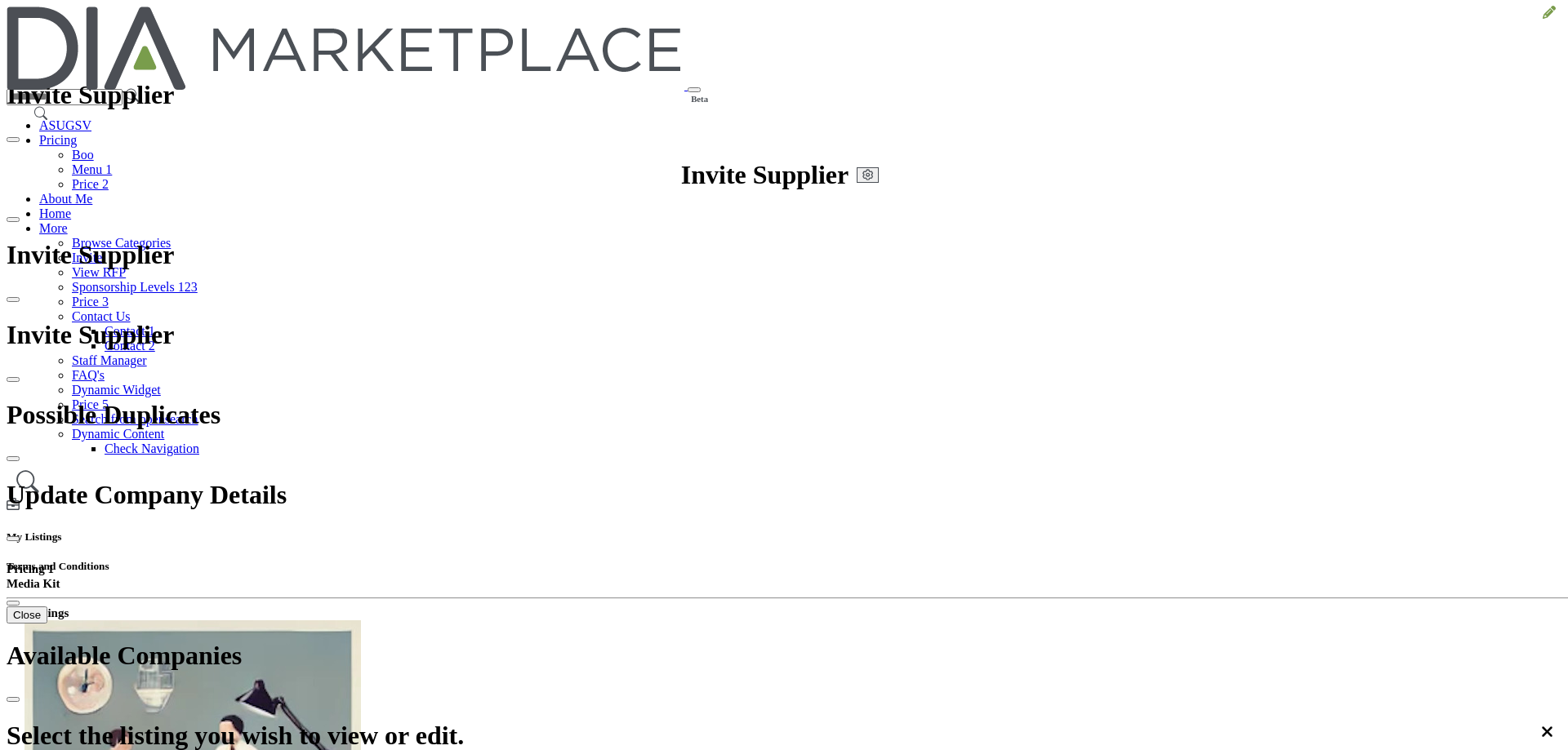
scroll to position [349, 0]
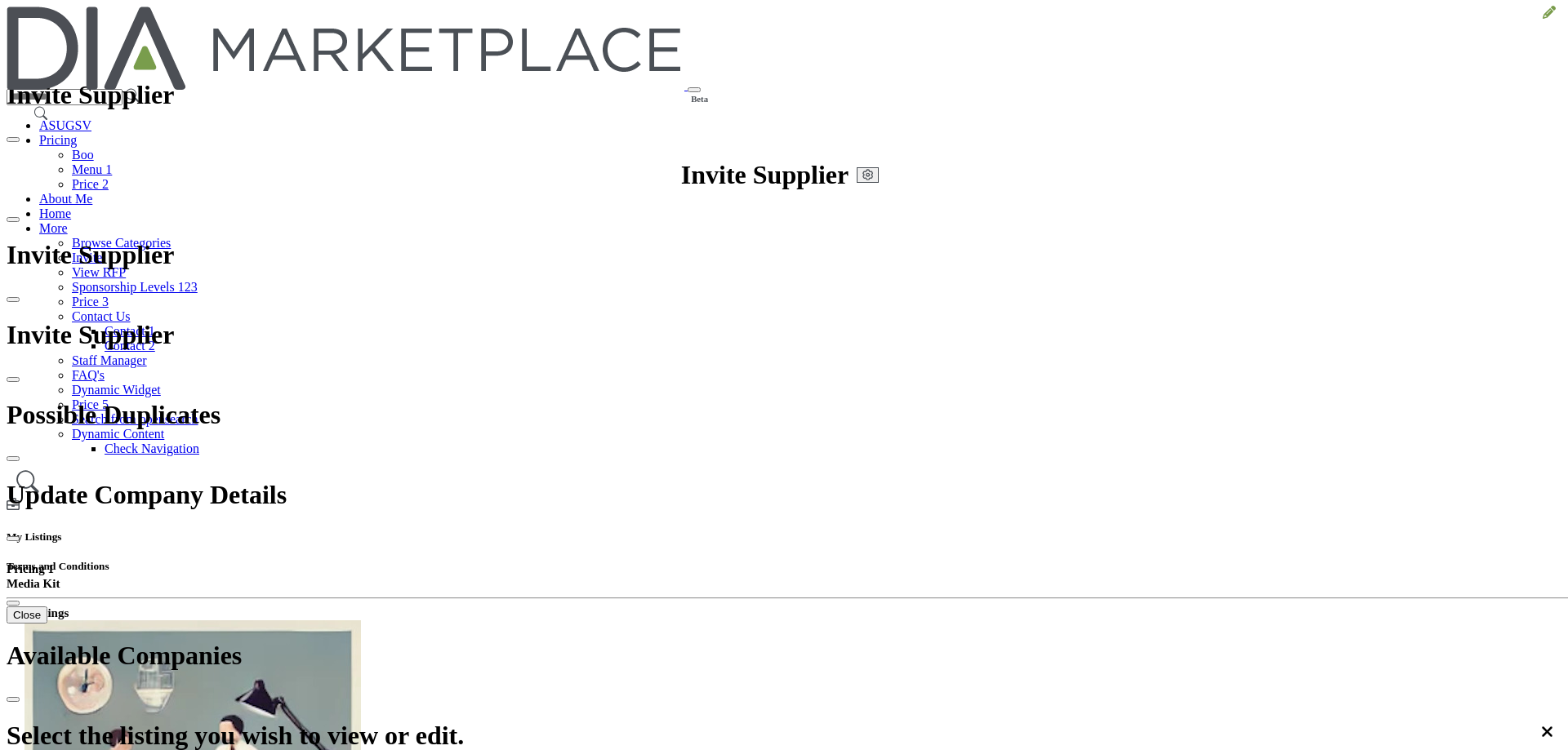
click at [1542, 18] on icon at bounding box center [1549, 12] width 13 height 13
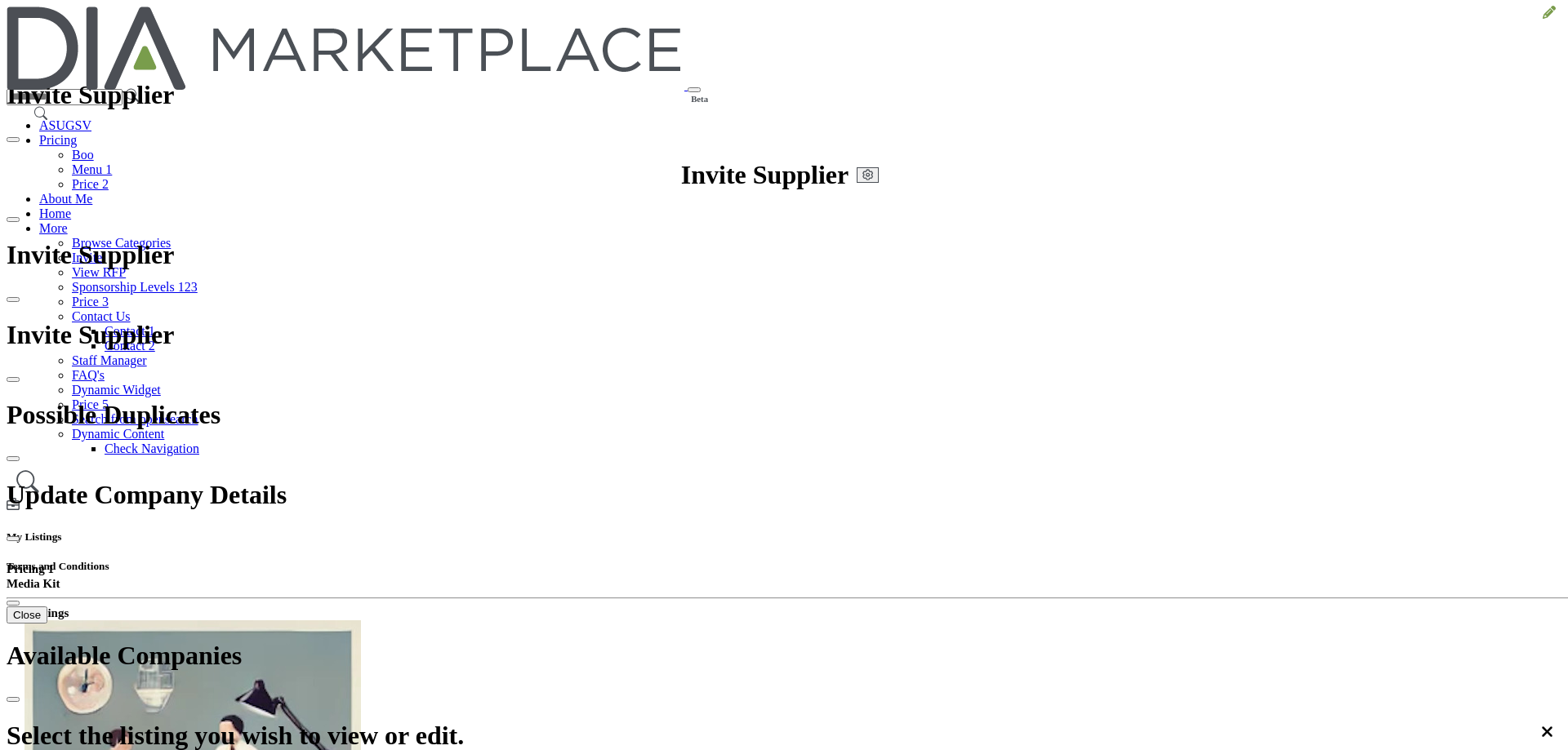
type input "**********"
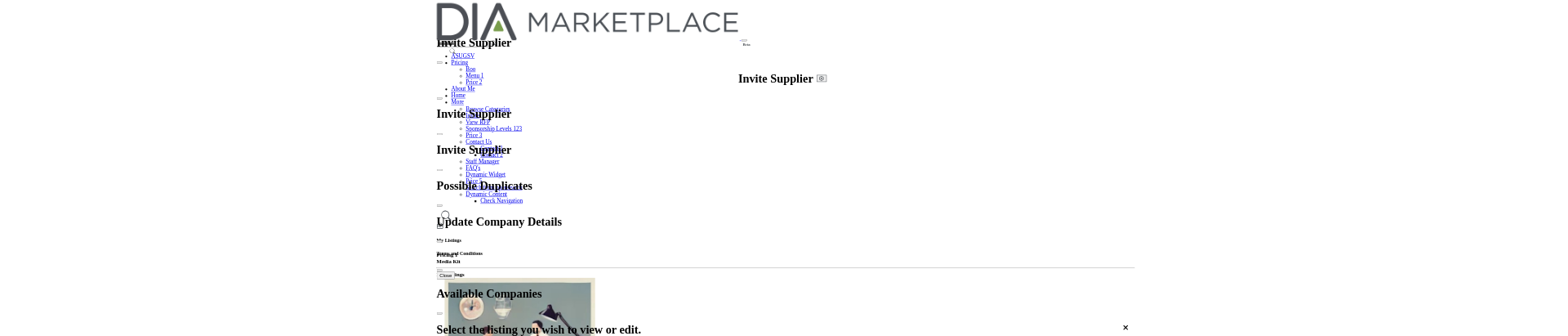
scroll to position [2934, 0]
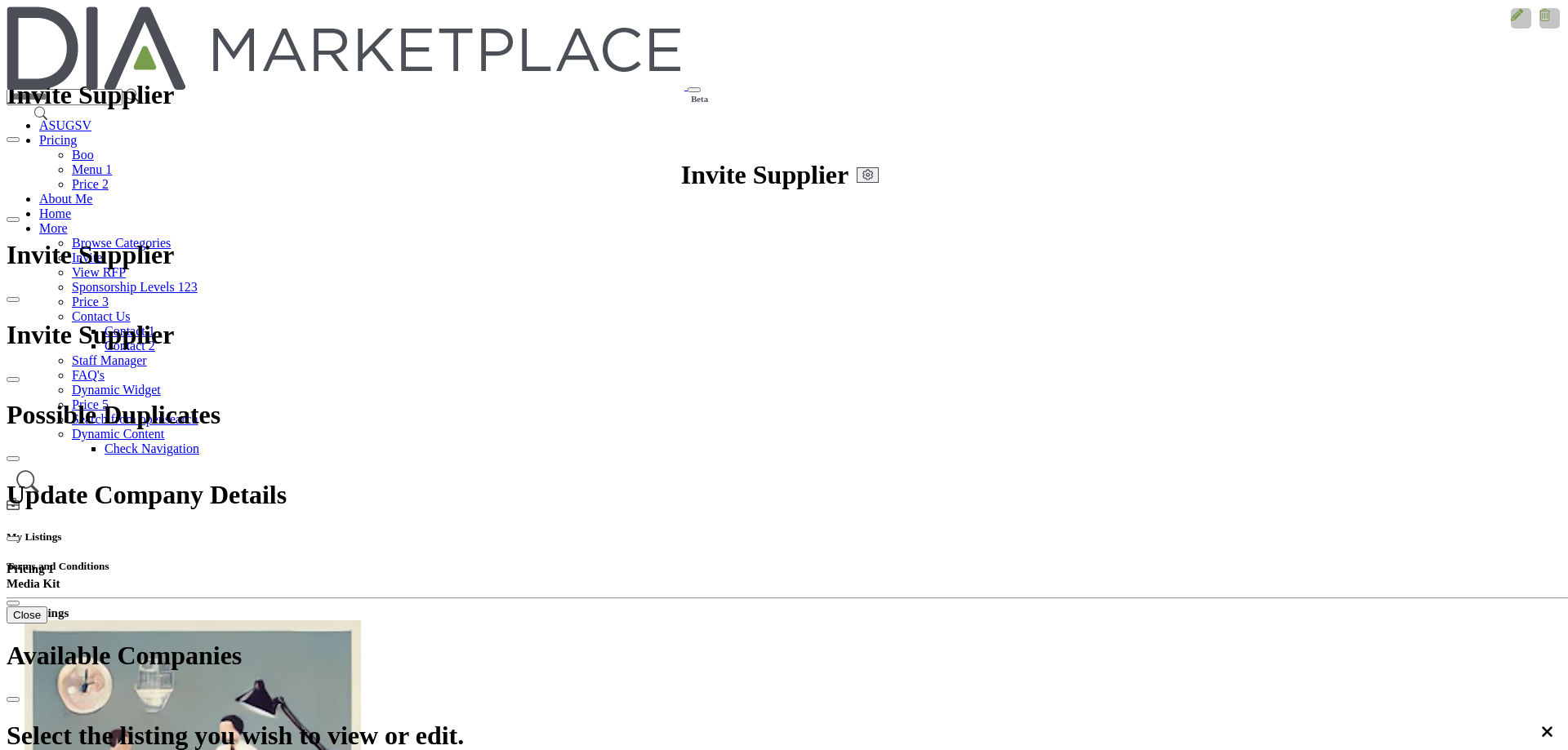
scroll to position [82, 0]
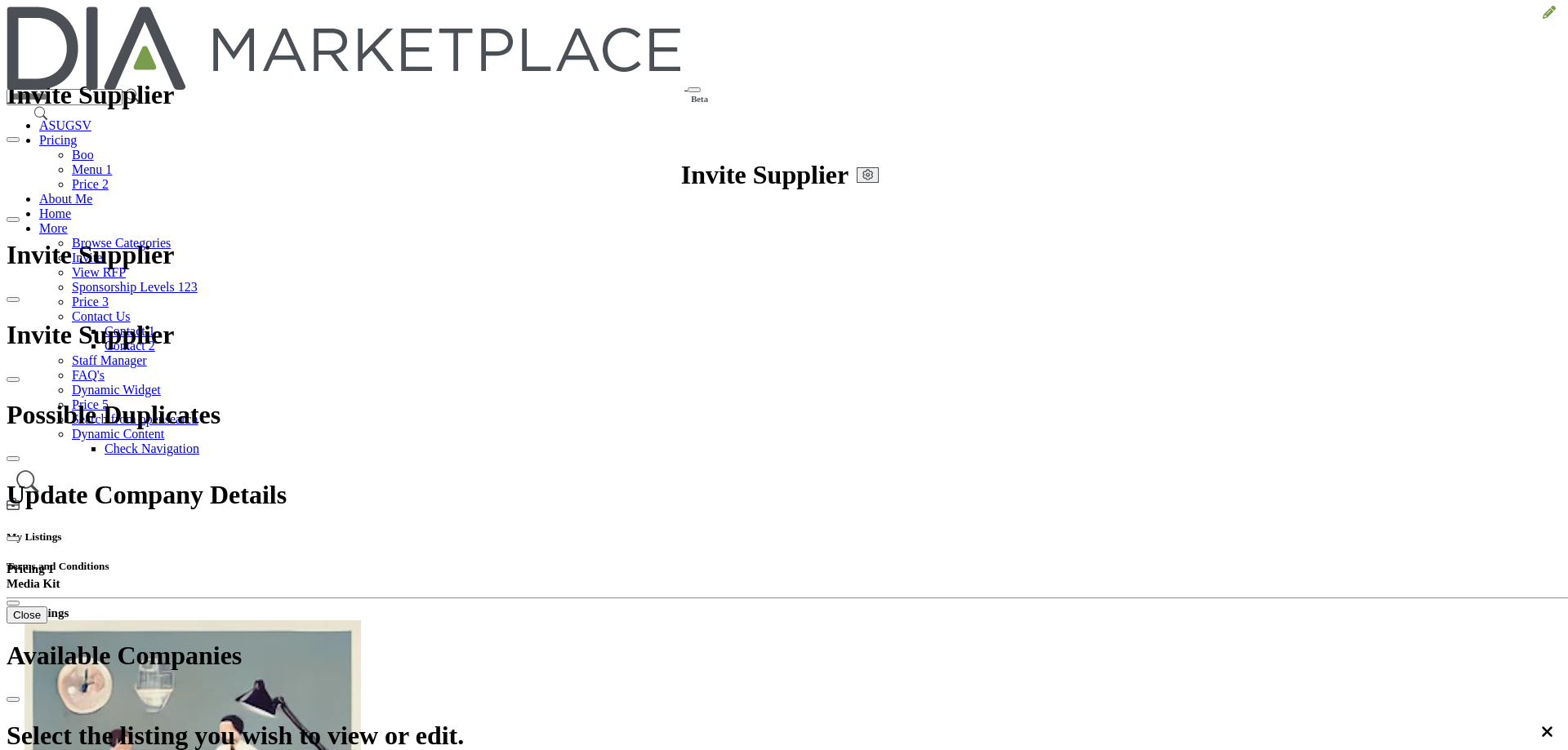
scroll to position [0, 0]
click at [1542, 18] on icon at bounding box center [1549, 12] width 13 height 13
type input "**********"
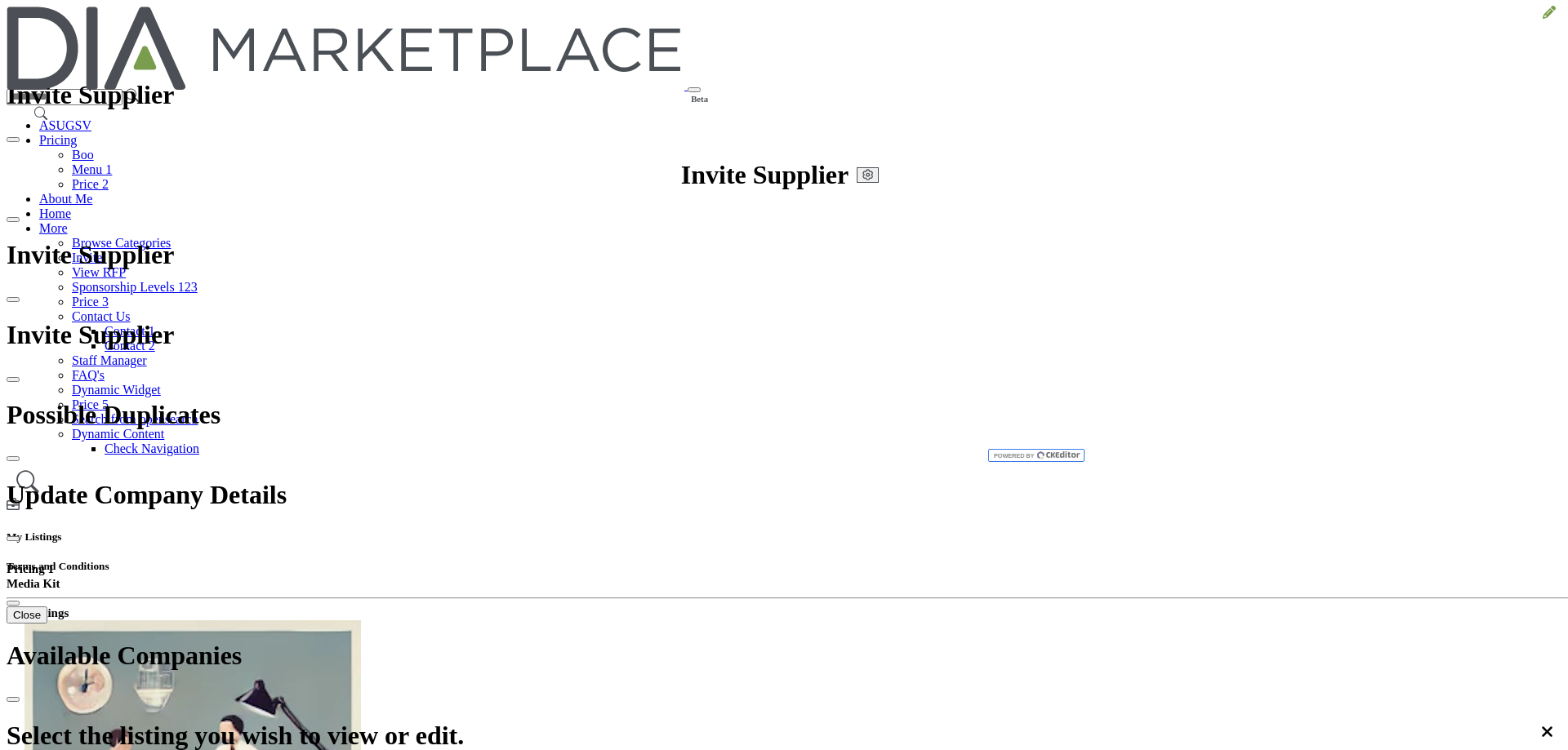
drag, startPoint x: 558, startPoint y: 287, endPoint x: 466, endPoint y: 267, distance: 94.1
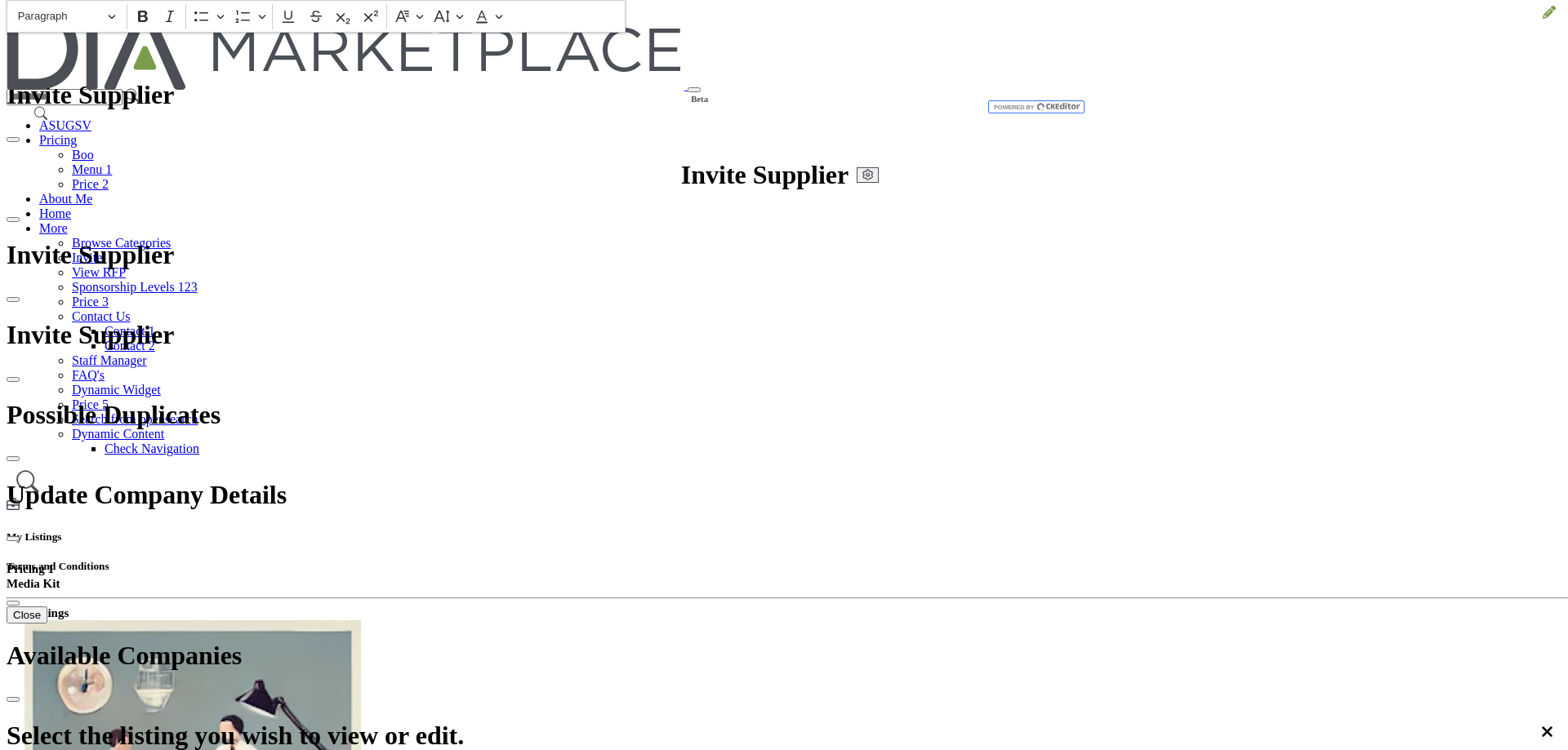
scroll to position [349, 0]
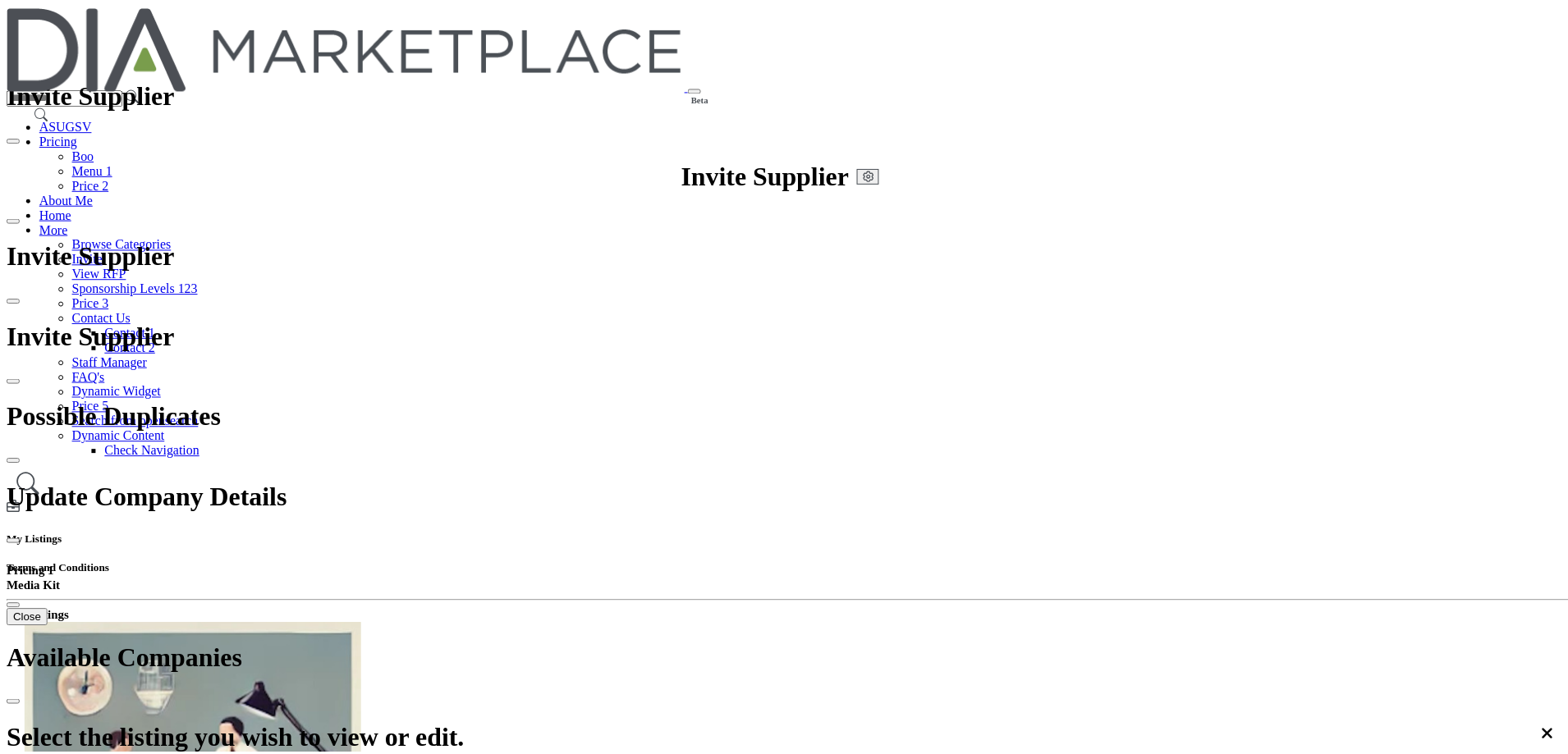
scroll to position [2947, 0]
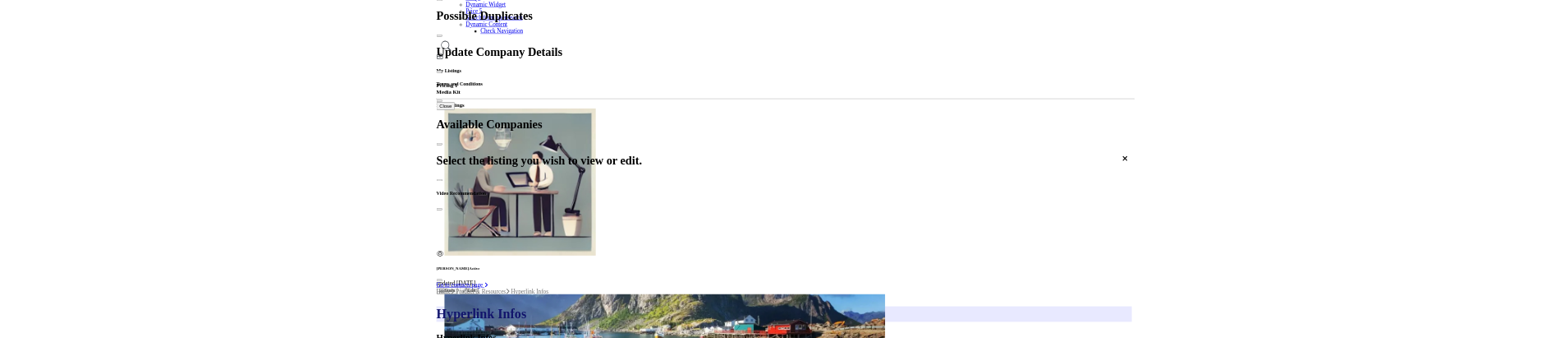
scroll to position [329, 0]
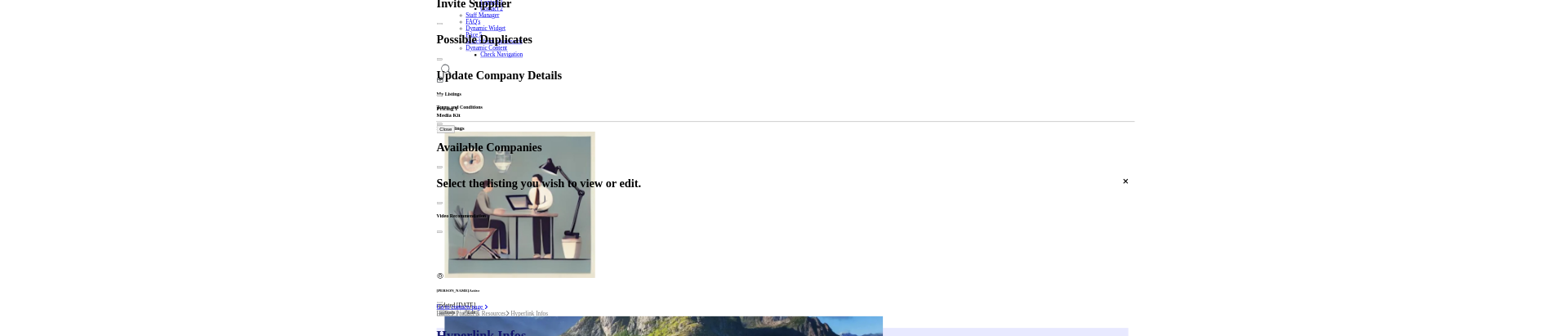
scroll to position [326, 0]
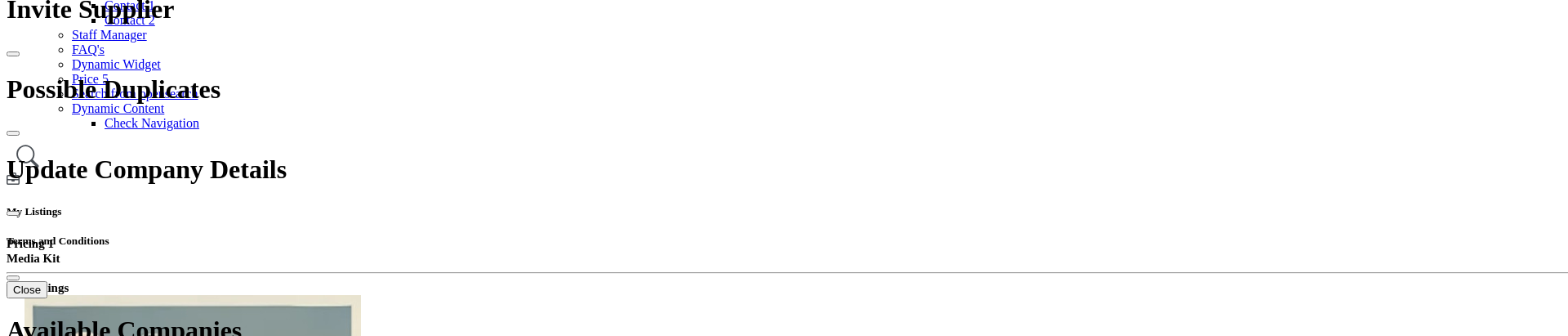
scroll to position [163, 0]
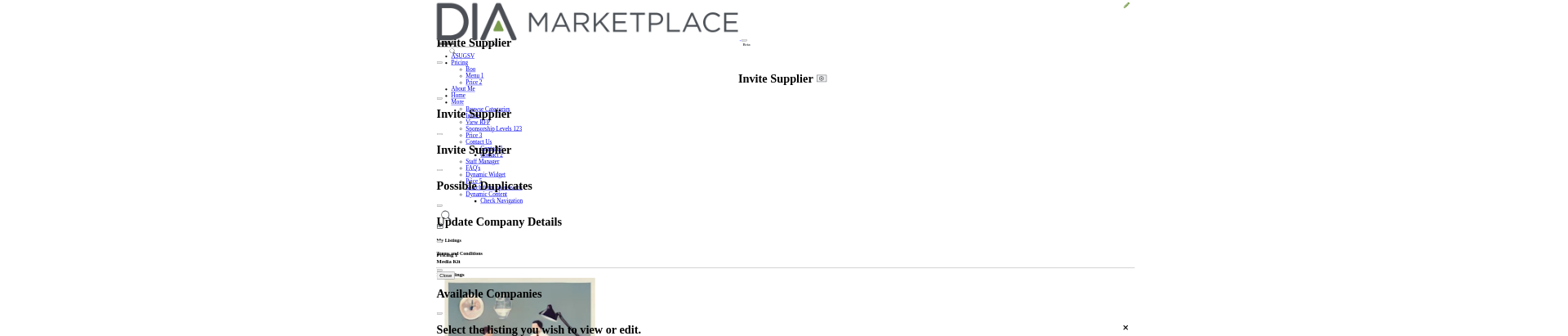
scroll to position [350, 0]
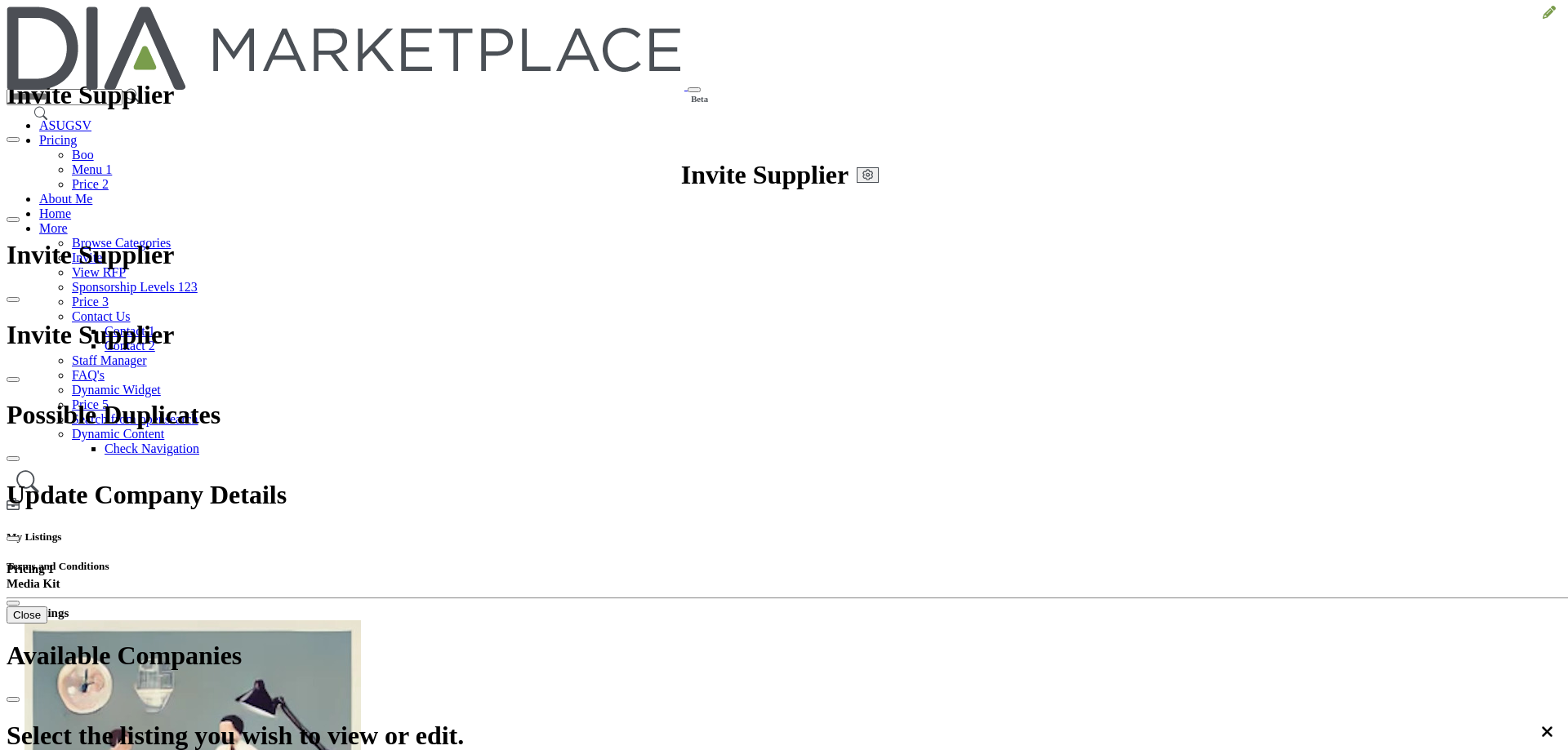
drag, startPoint x: 614, startPoint y: 290, endPoint x: 849, endPoint y: 272, distance: 235.7
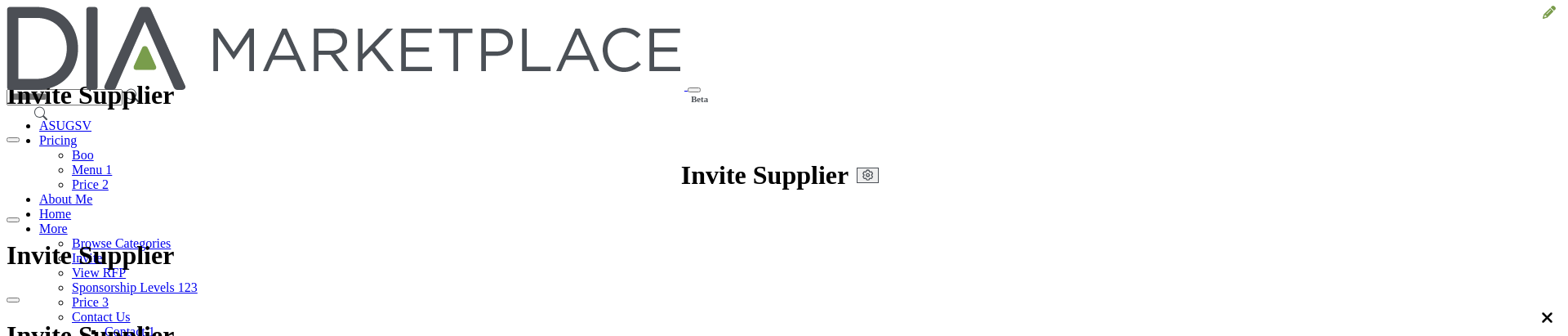
scroll to position [0, 0]
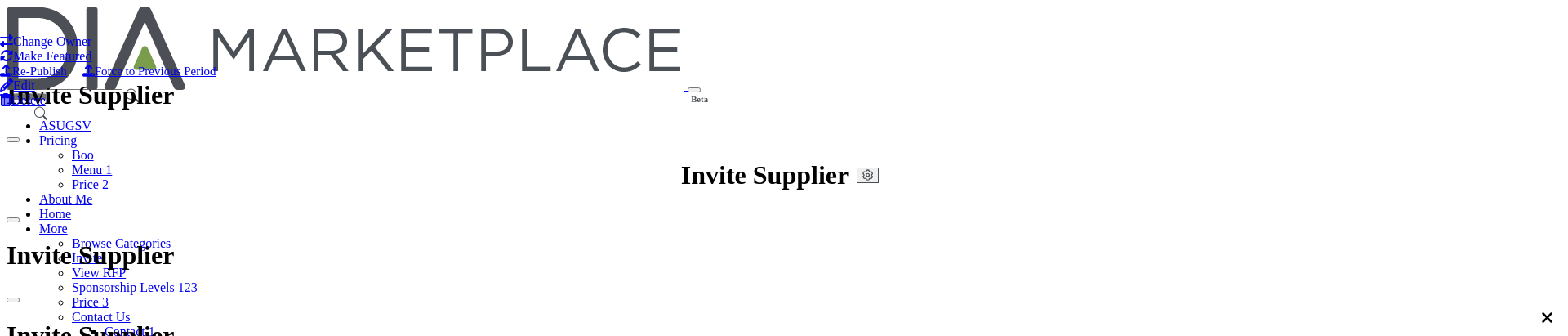
scroll to position [163, 0]
click at [35, 92] on link "Edit" at bounding box center [18, 85] width 35 height 14
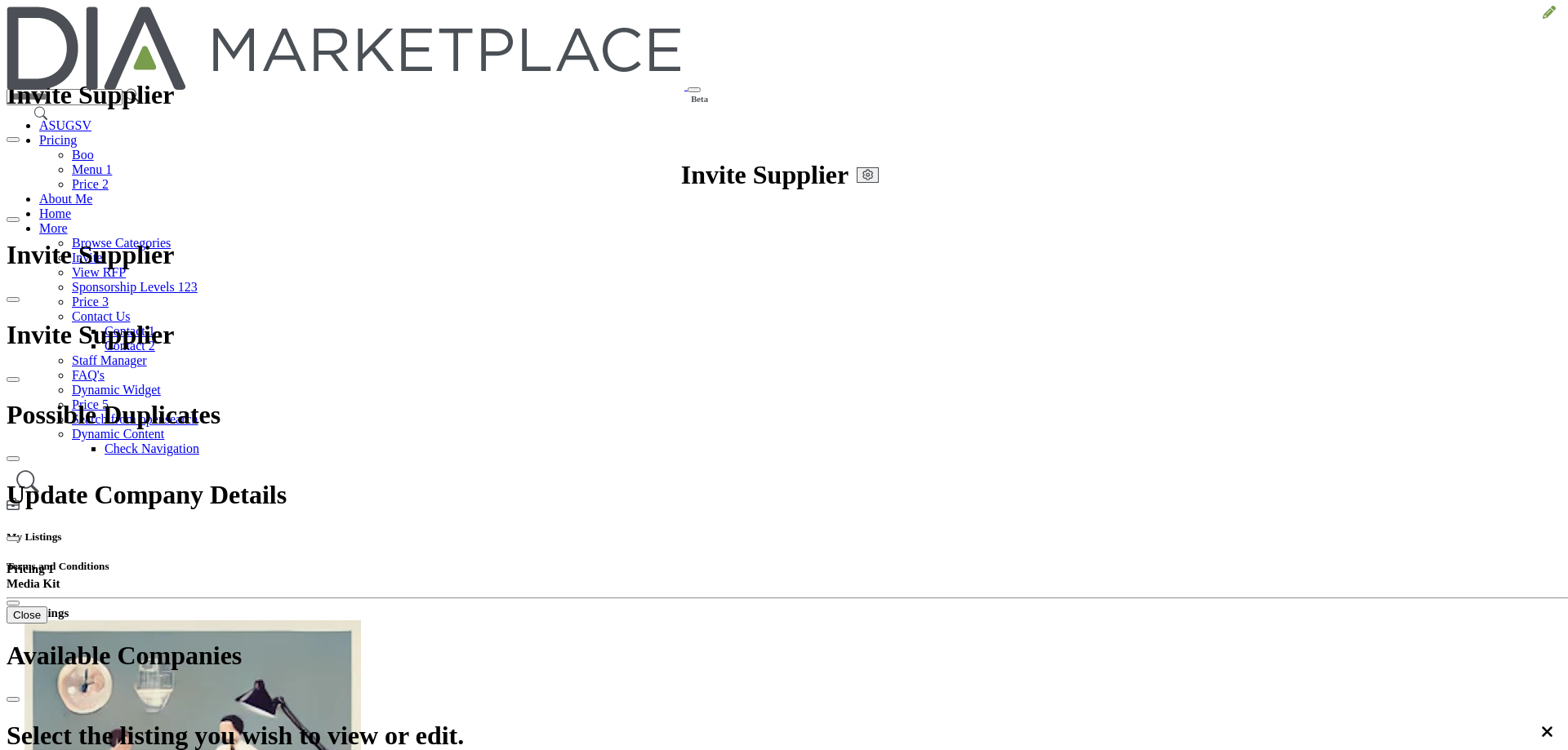
scroll to position [0, 0]
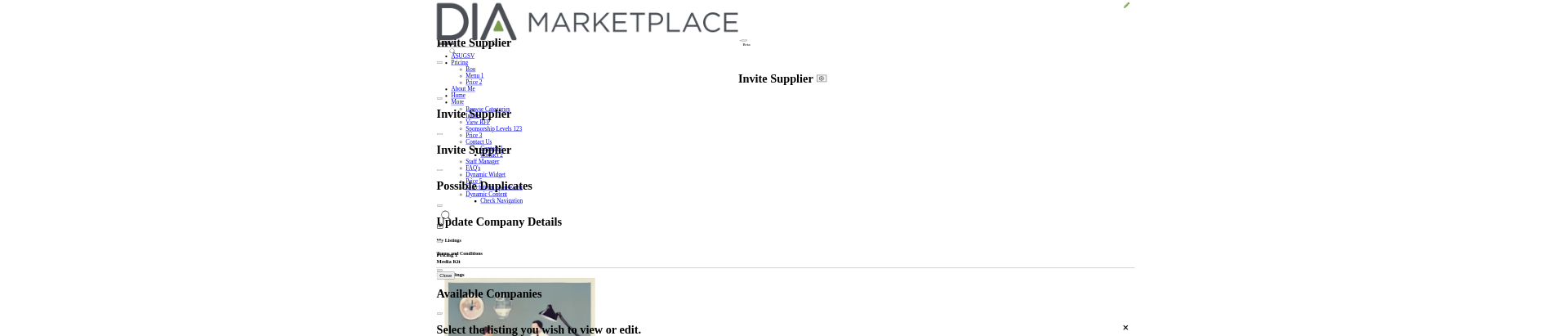
scroll to position [330, 0]
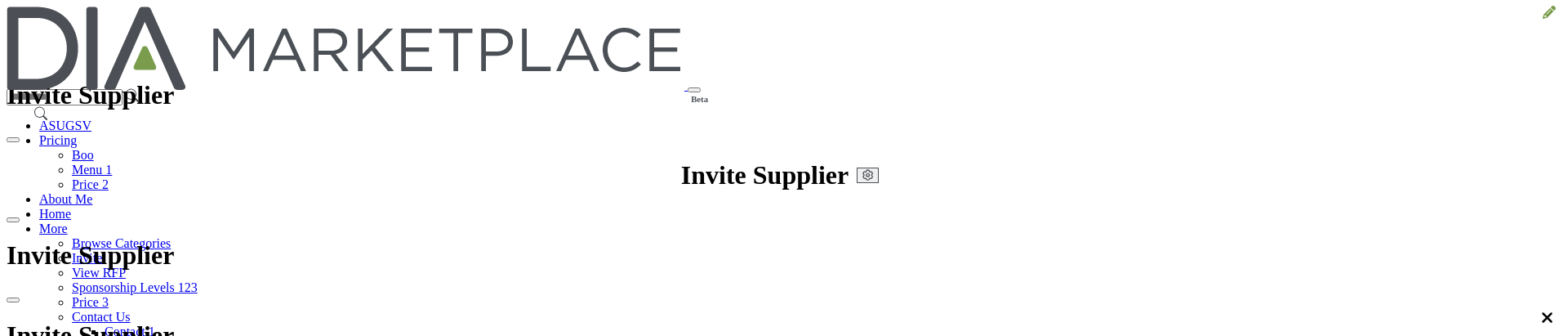
scroll to position [575, 0]
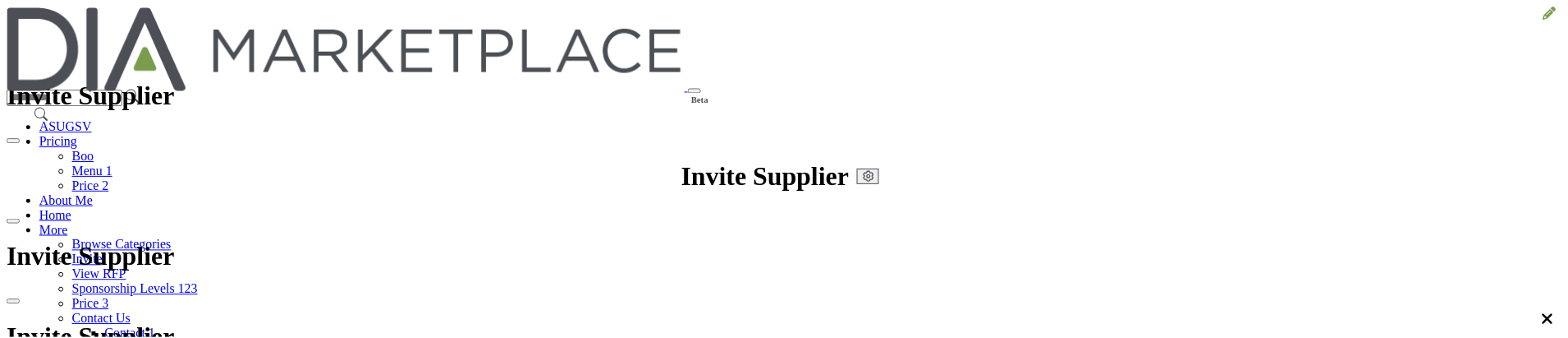
scroll to position [0, 0]
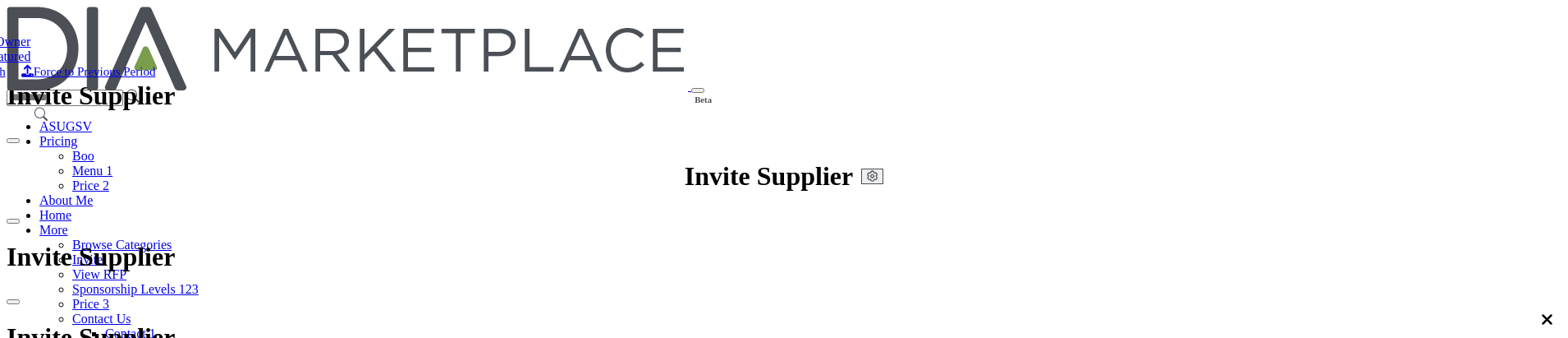
scroll to position [247, 0]
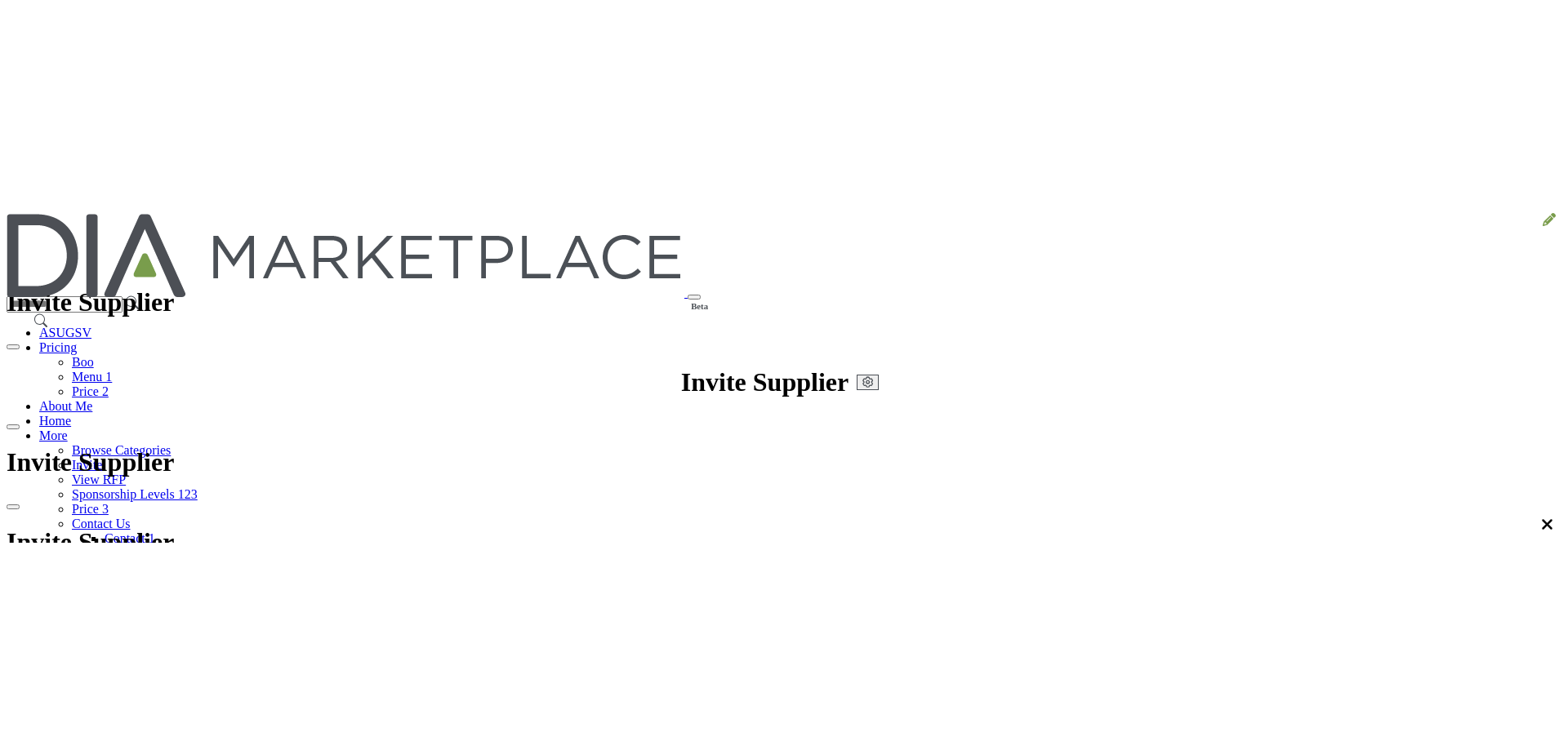
scroll to position [744, 0]
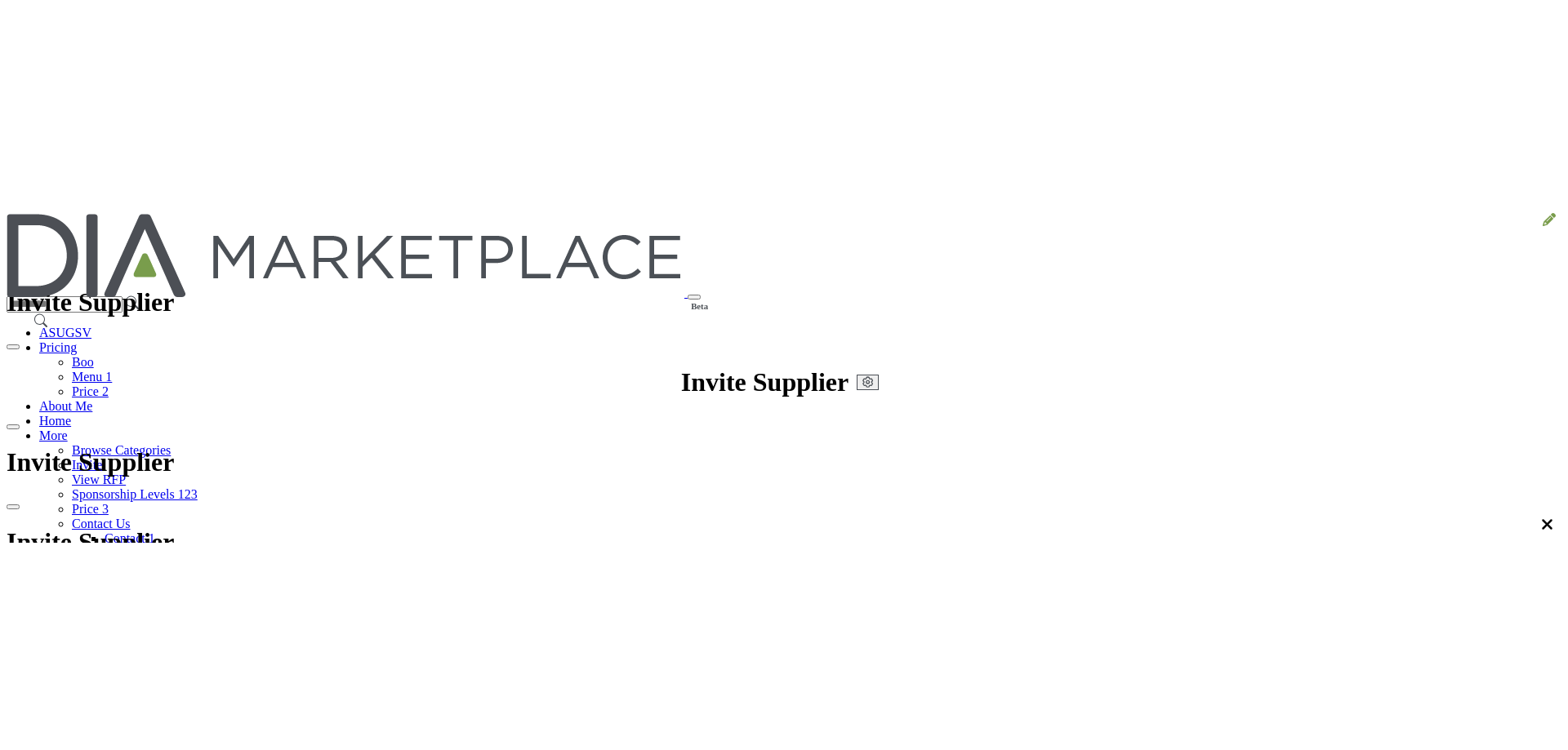
scroll to position [350, 0]
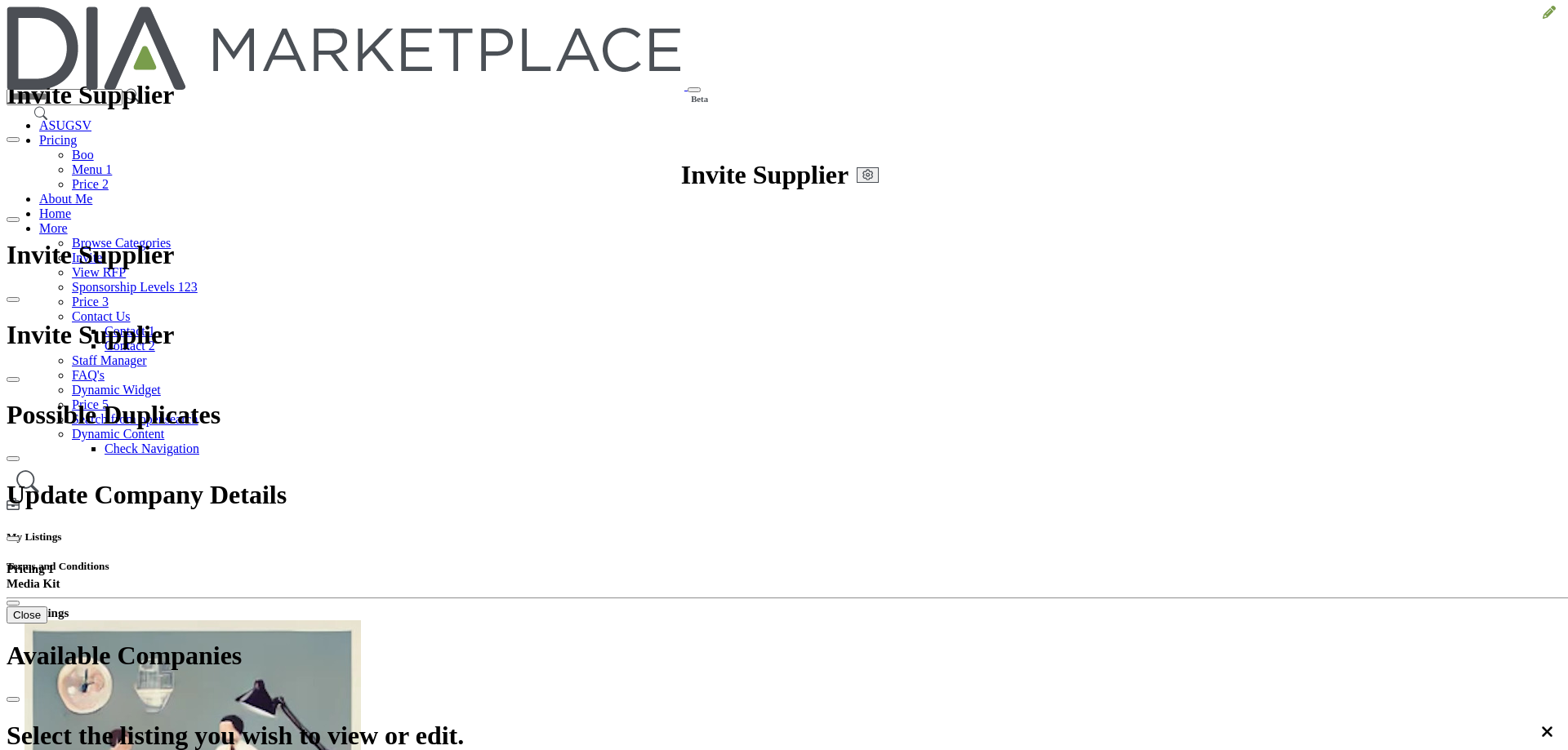
scroll to position [350, 0]
copy label "Select type of content"
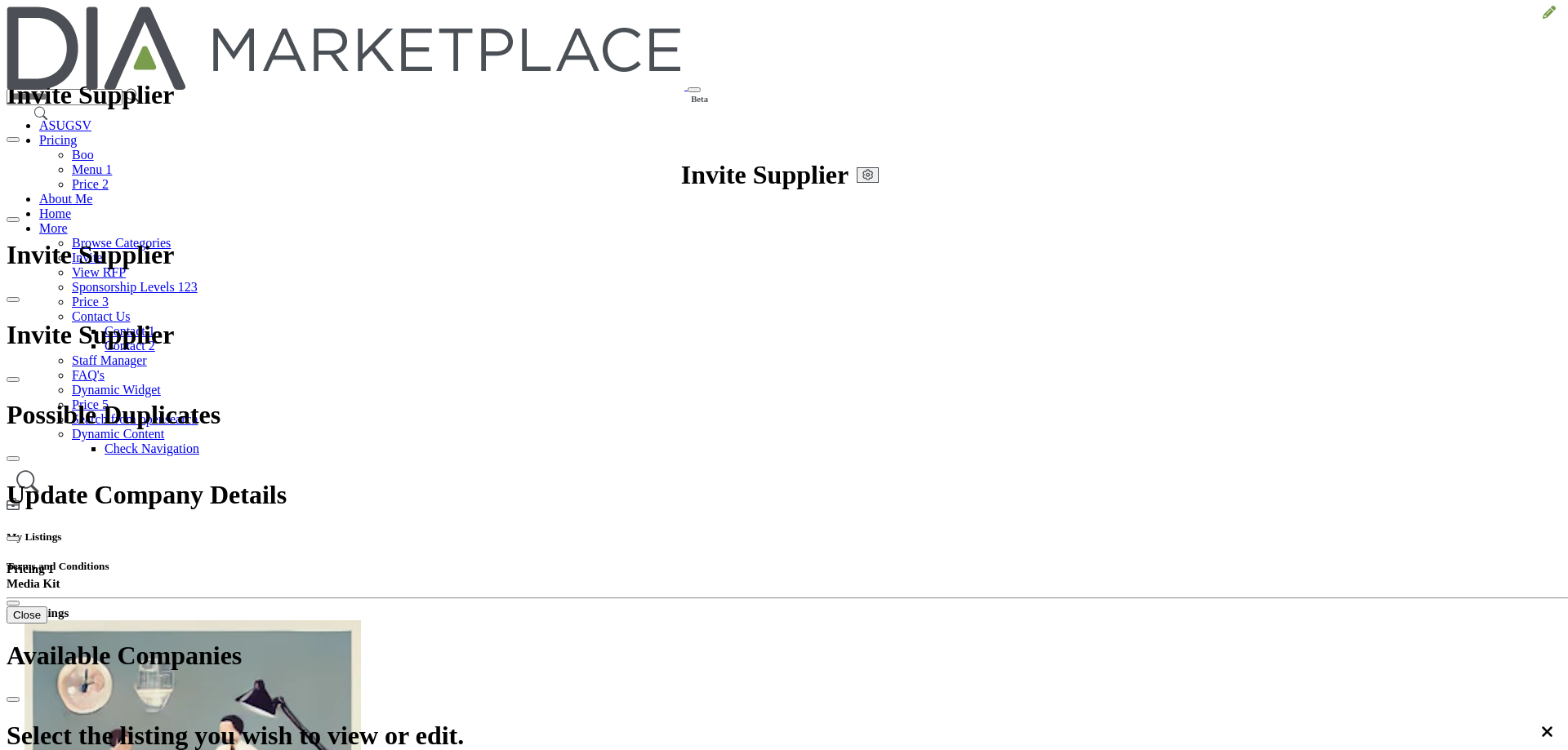
drag, startPoint x: 473, startPoint y: 481, endPoint x: 637, endPoint y: 481, distance: 164.0
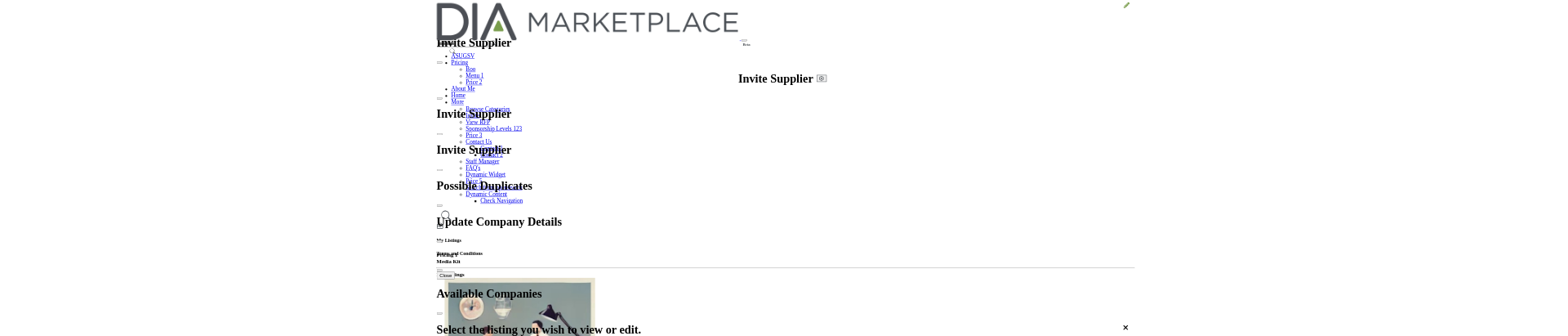
scroll to position [246, 0]
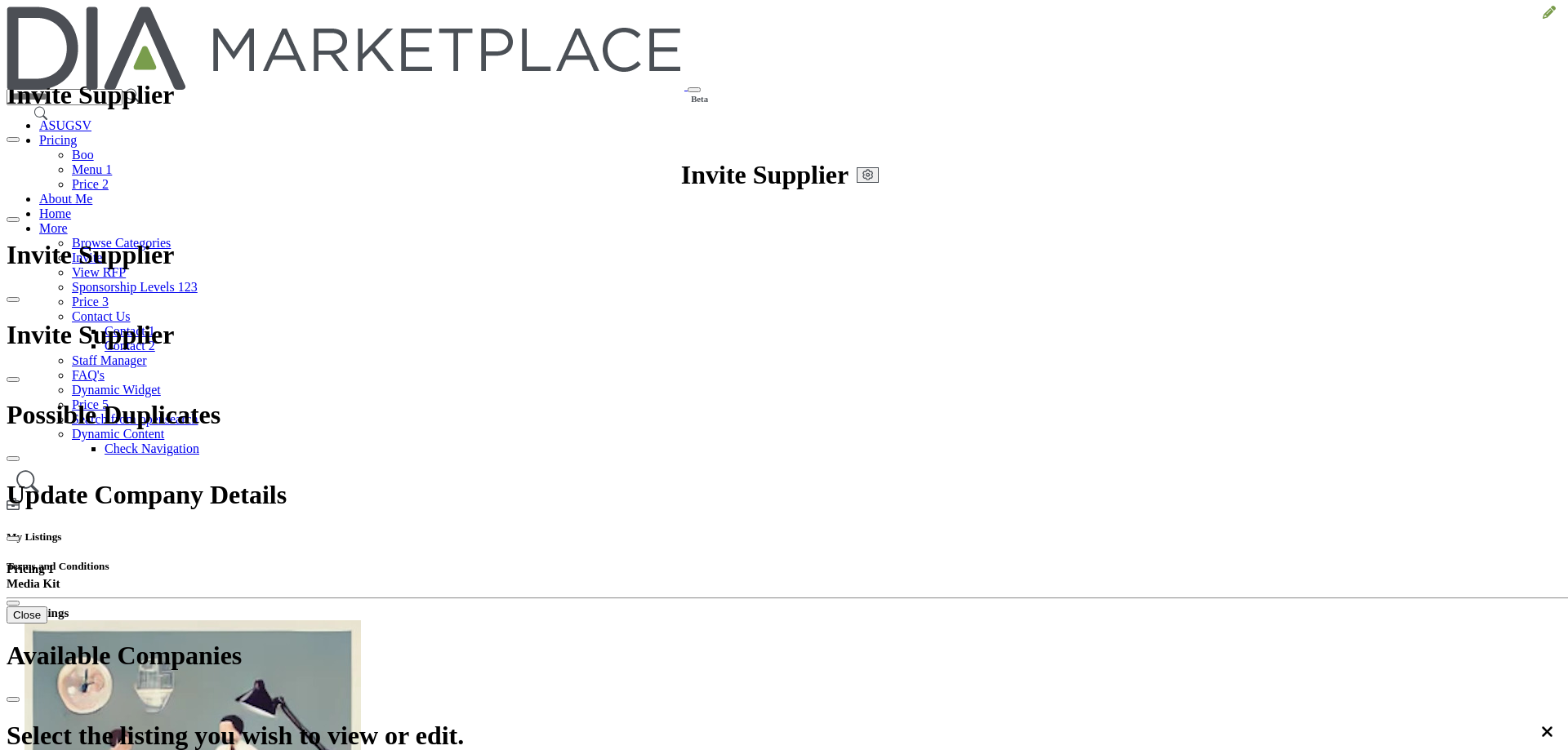
drag, startPoint x: 729, startPoint y: 370, endPoint x: 710, endPoint y: 387, distance: 25.5
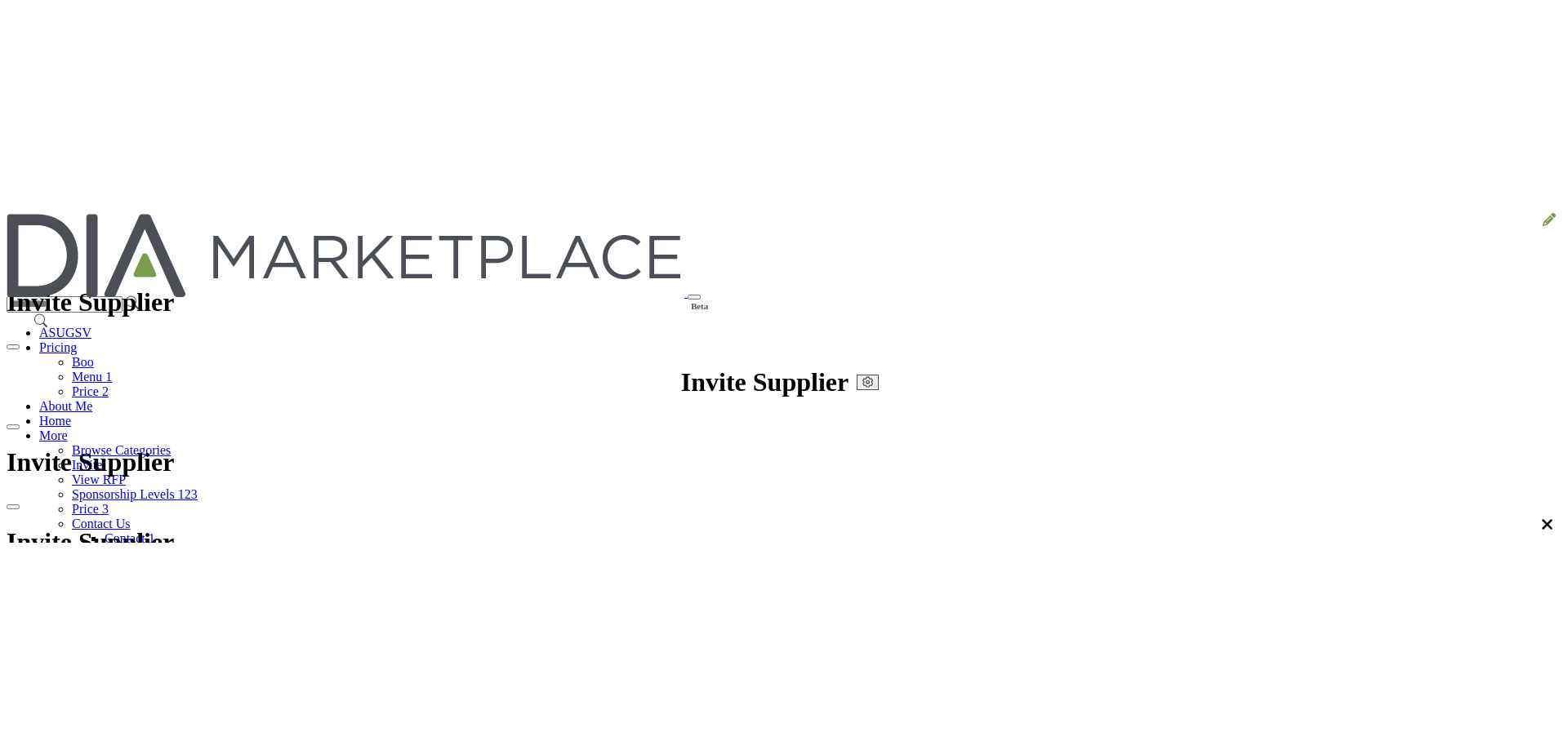
scroll to position [0, 0]
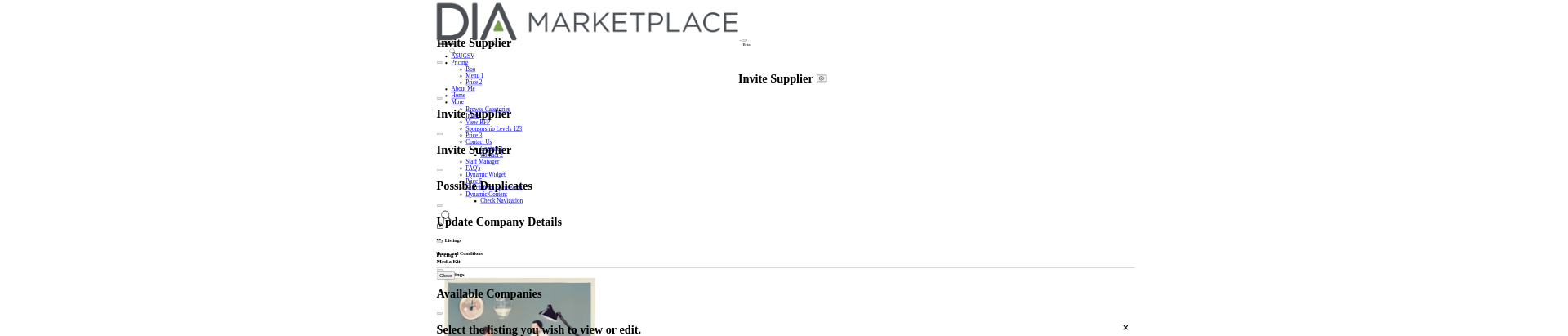
scroll to position [18, 0]
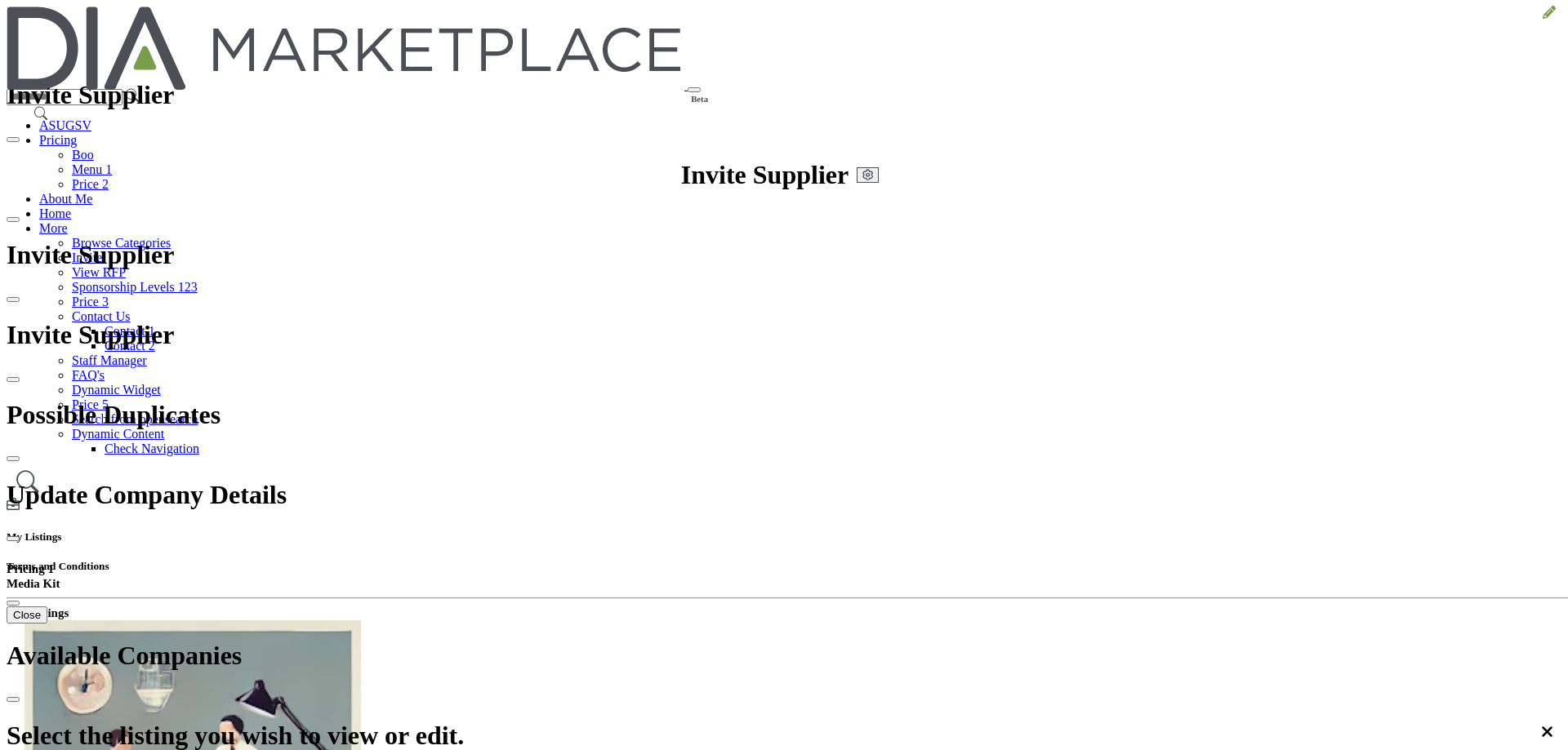
scroll to position [137, 0]
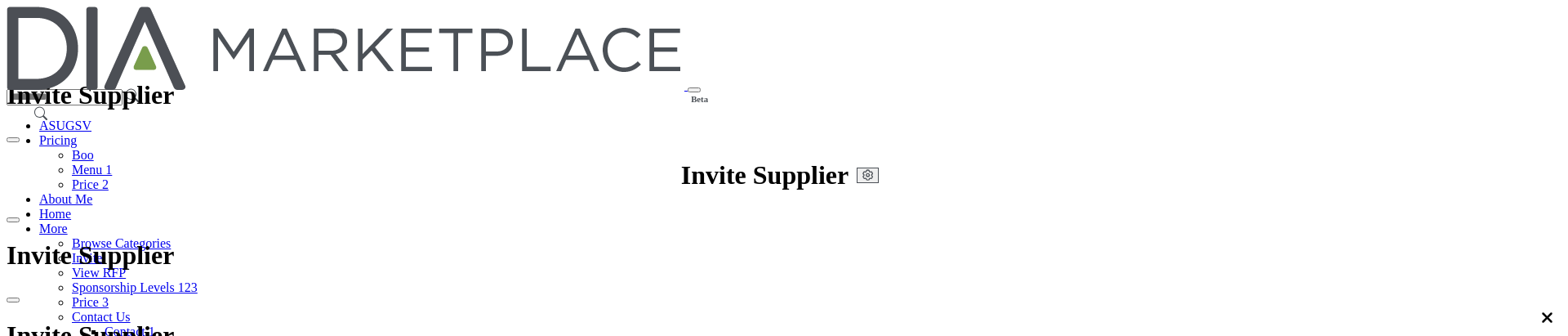
scroll to position [78, 0]
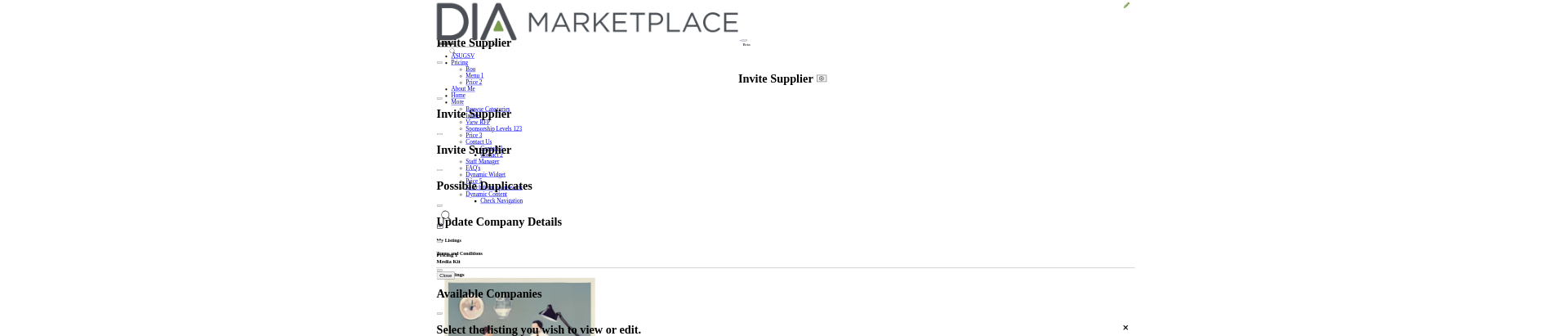
scroll to position [18, 0]
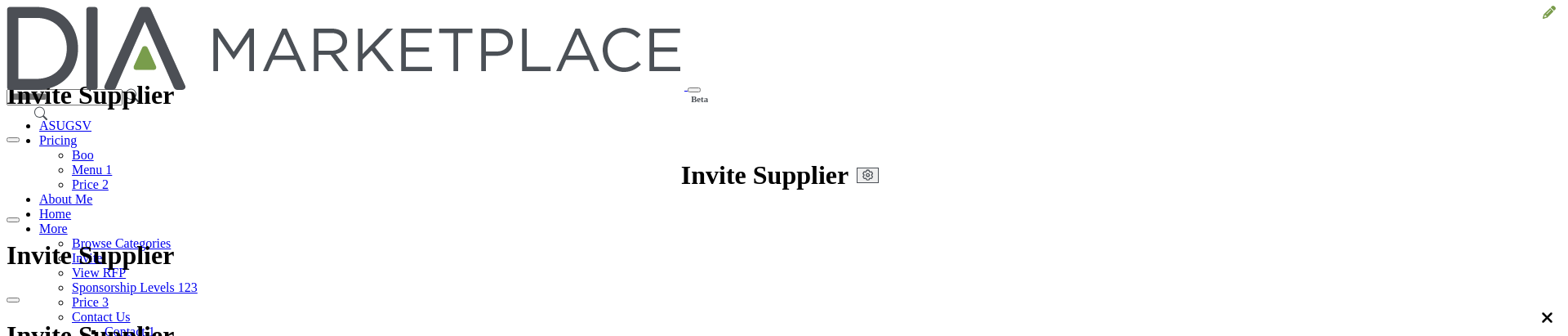
scroll to position [262, 0]
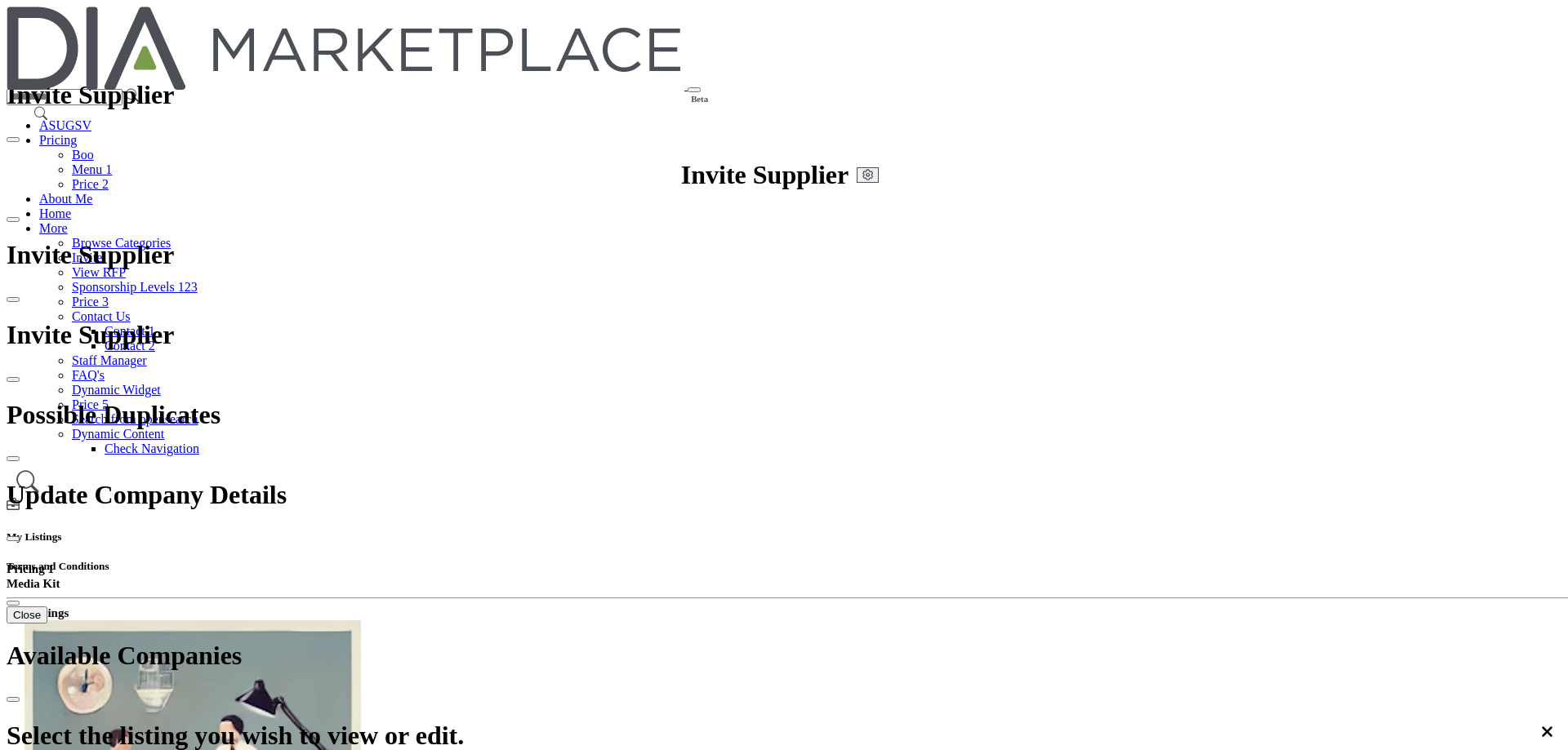
scroll to position [18, 0]
drag, startPoint x: 516, startPoint y: 676, endPoint x: 501, endPoint y: 677, distance: 15.0
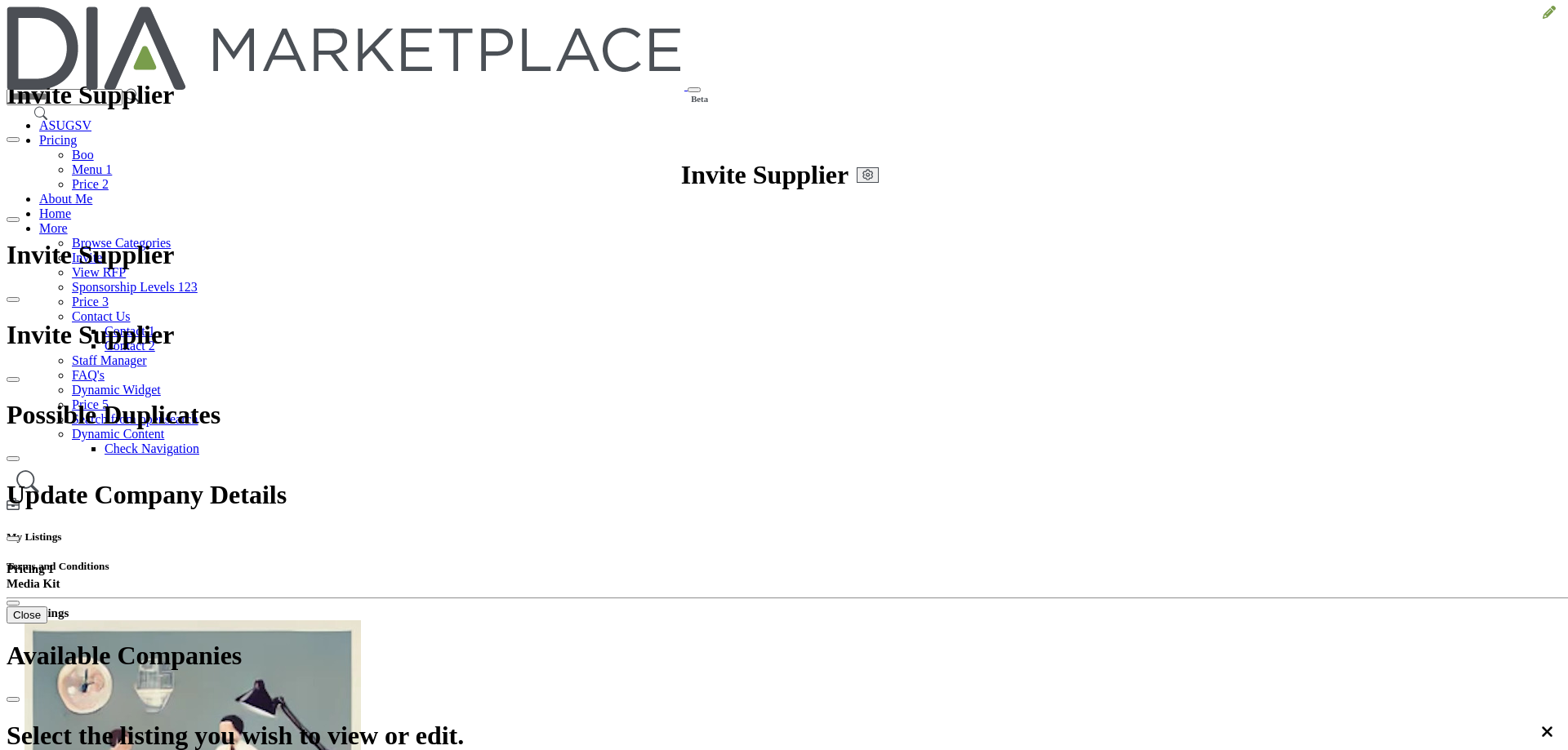
scroll to position [18, 0]
